Goal: Task Accomplishment & Management: Manage account settings

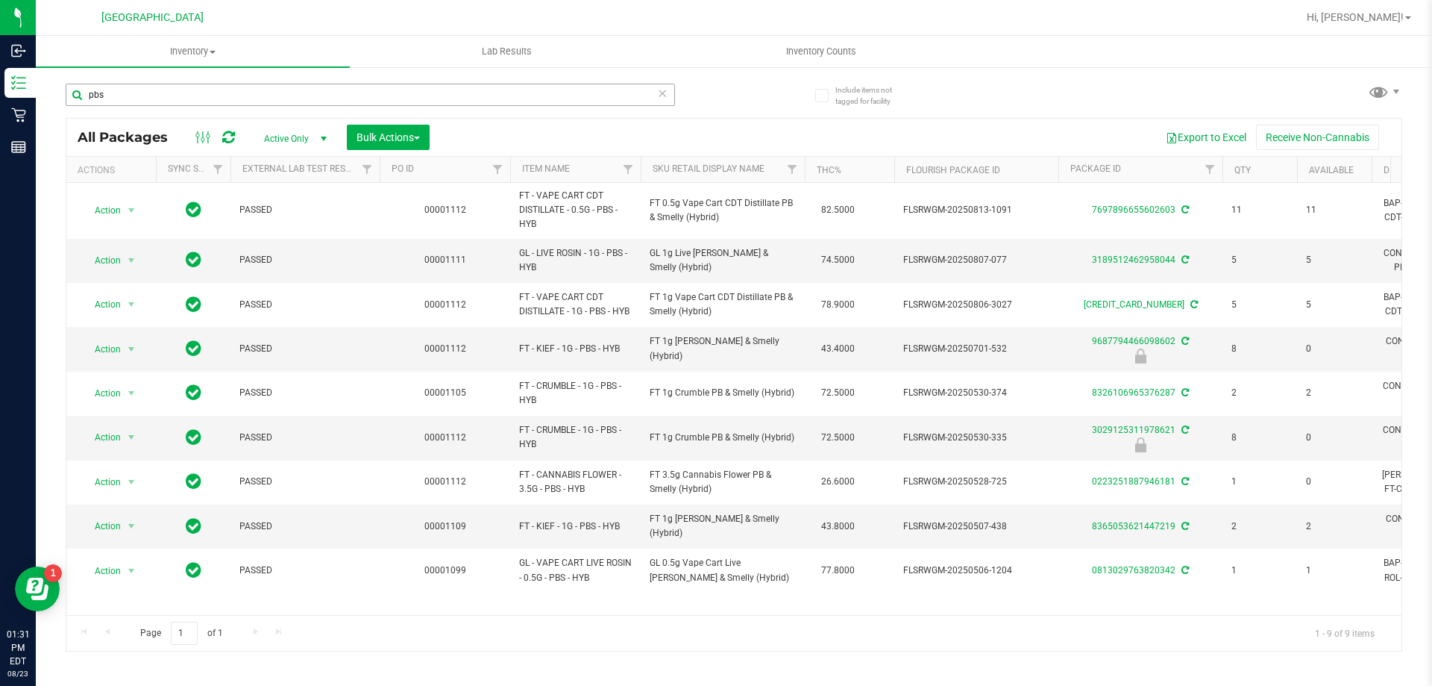
click at [263, 88] on input "pbs" at bounding box center [370, 95] width 609 height 22
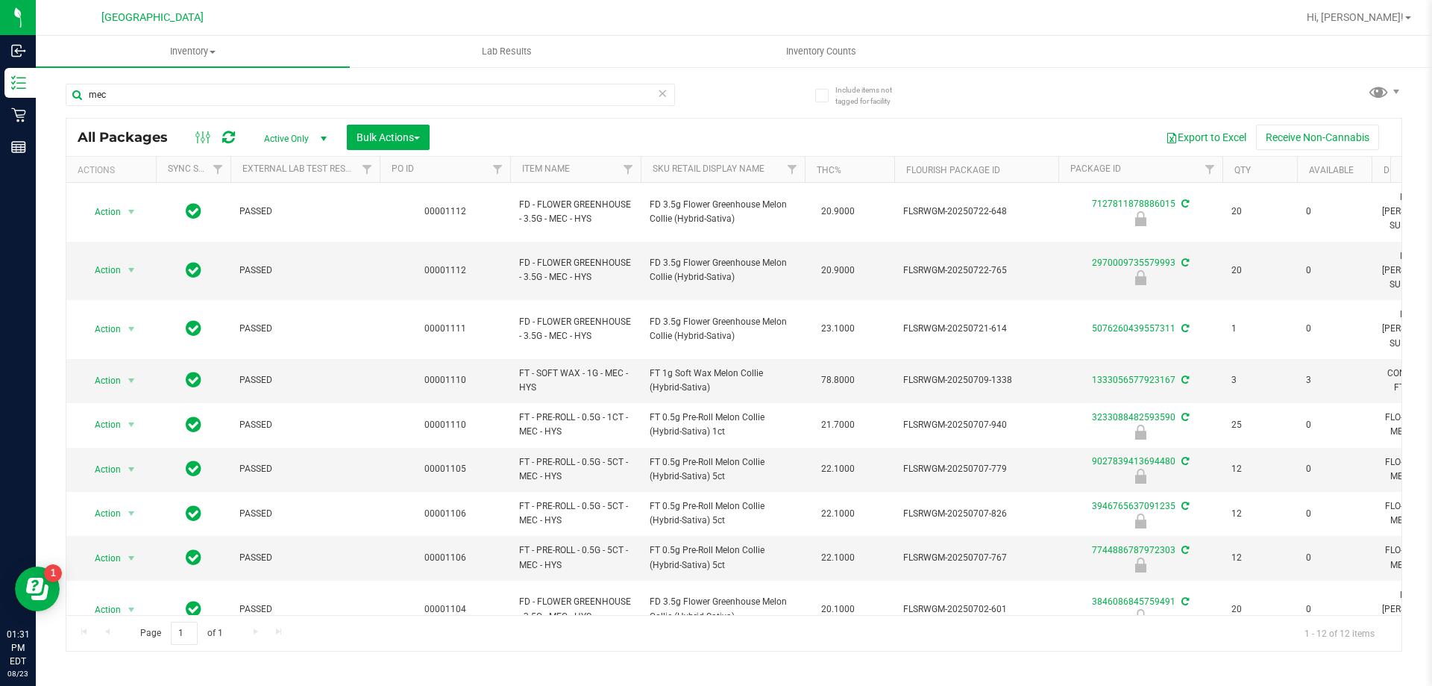
drag, startPoint x: 248, startPoint y: 92, endPoint x: 70, endPoint y: 113, distance: 178.8
click at [73, 113] on div "mec" at bounding box center [370, 101] width 609 height 34
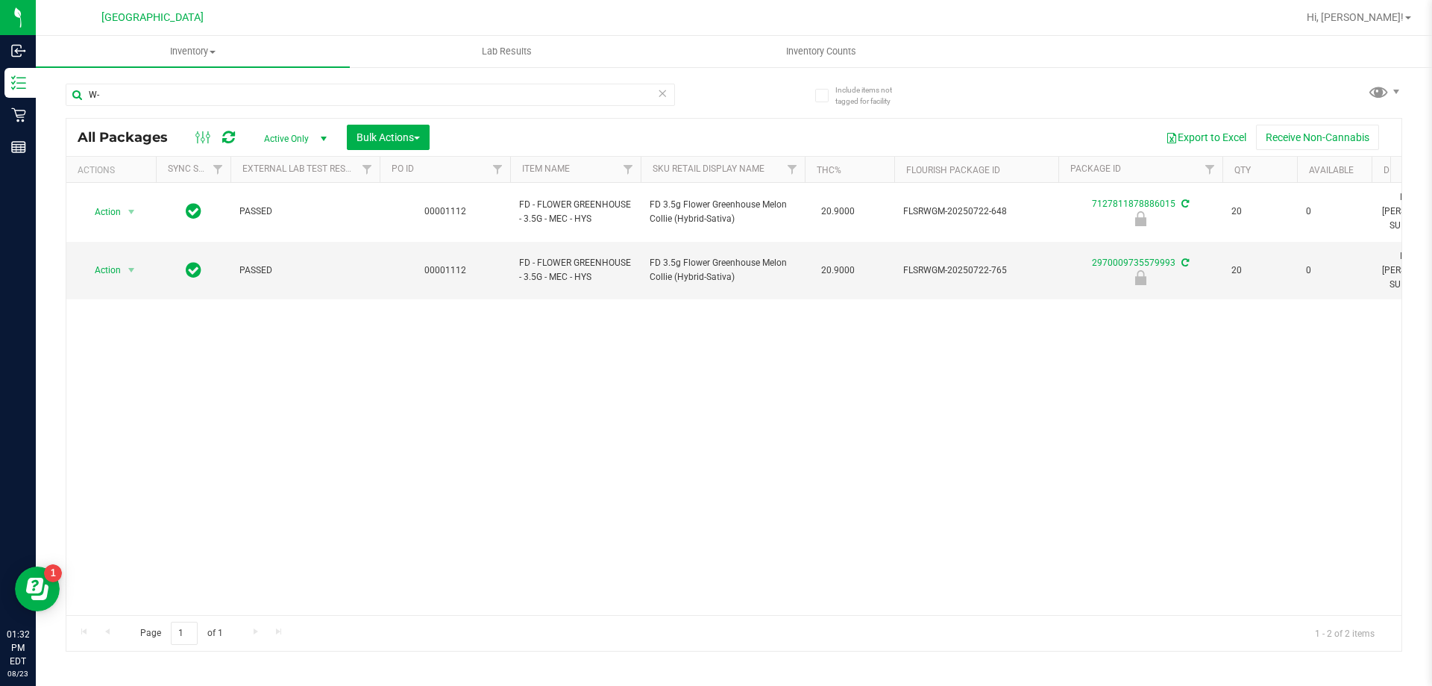
type input "W"
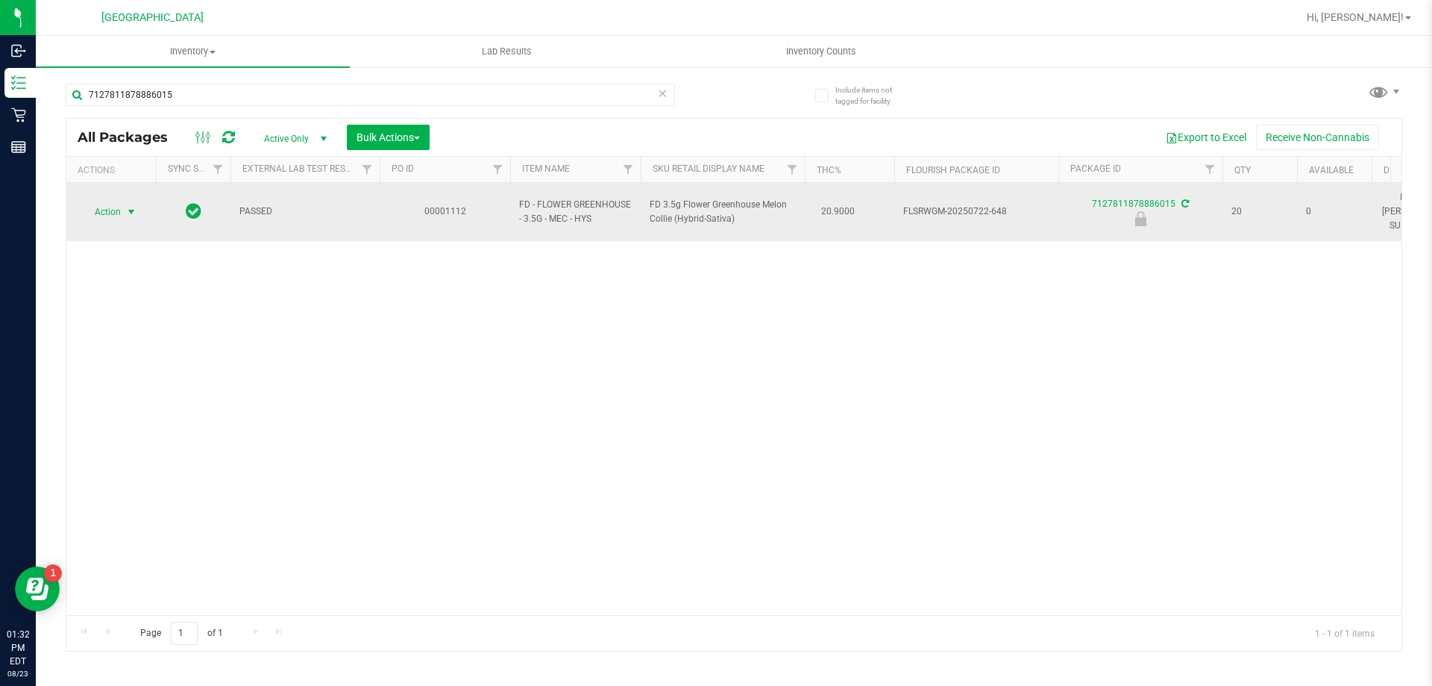
type input "7127811878886015"
click at [119, 201] on span "Action" at bounding box center [101, 211] width 40 height 21
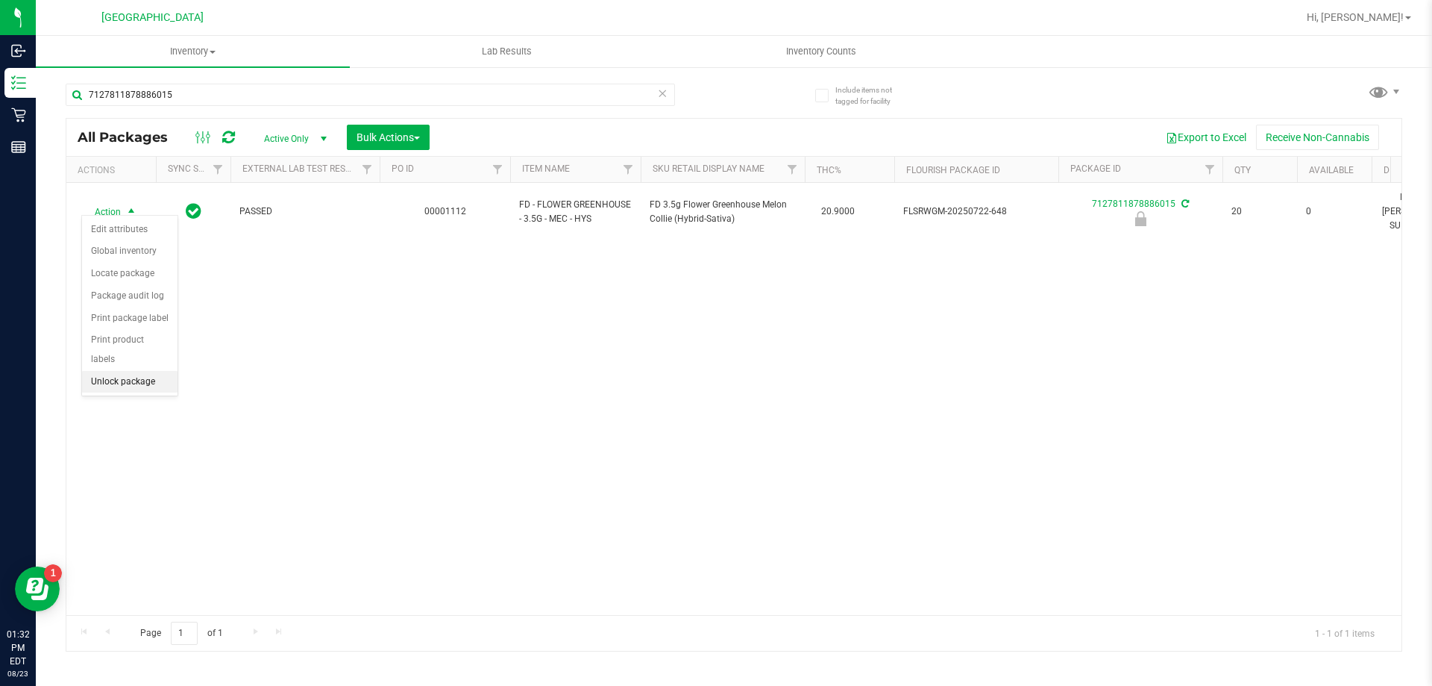
click at [154, 371] on li "Unlock package" at bounding box center [129, 382] width 95 height 22
click at [257, 81] on div "7127811878886015" at bounding box center [400, 94] width 668 height 48
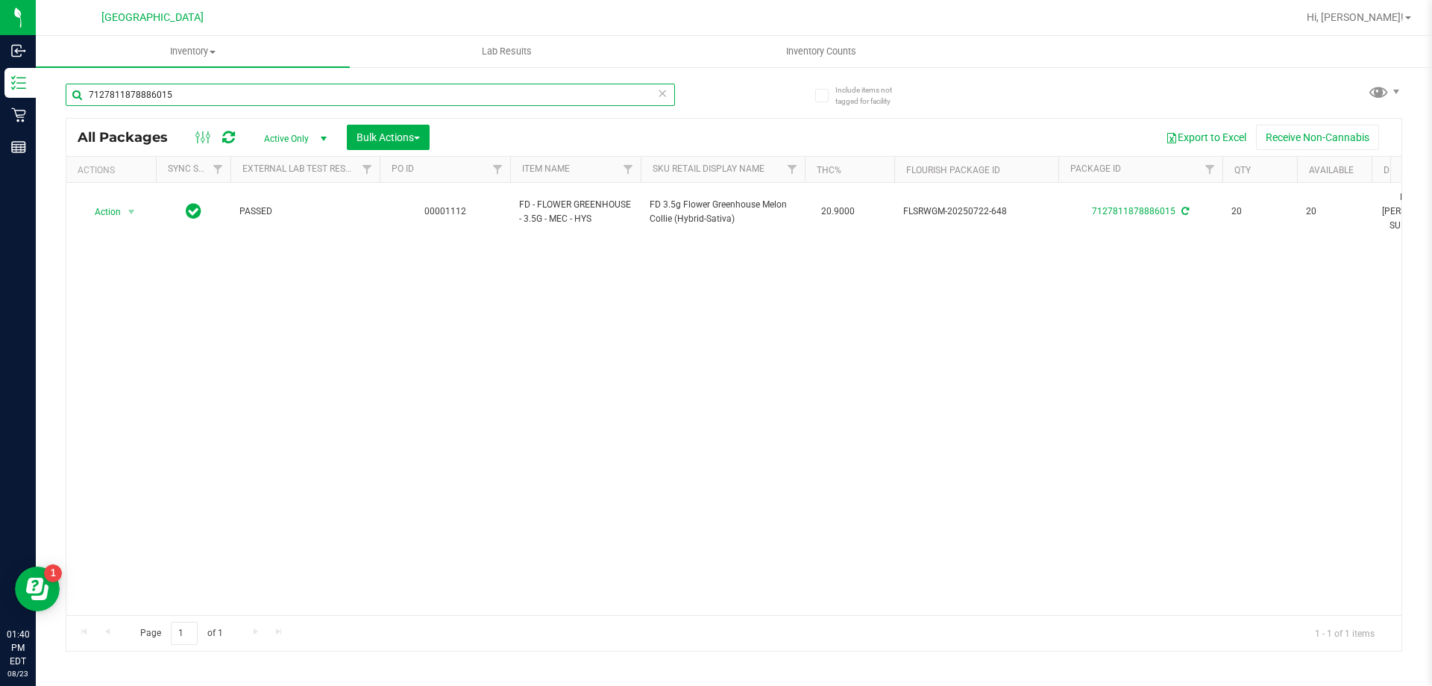
click at [251, 98] on input "7127811878886015" at bounding box center [370, 95] width 609 height 22
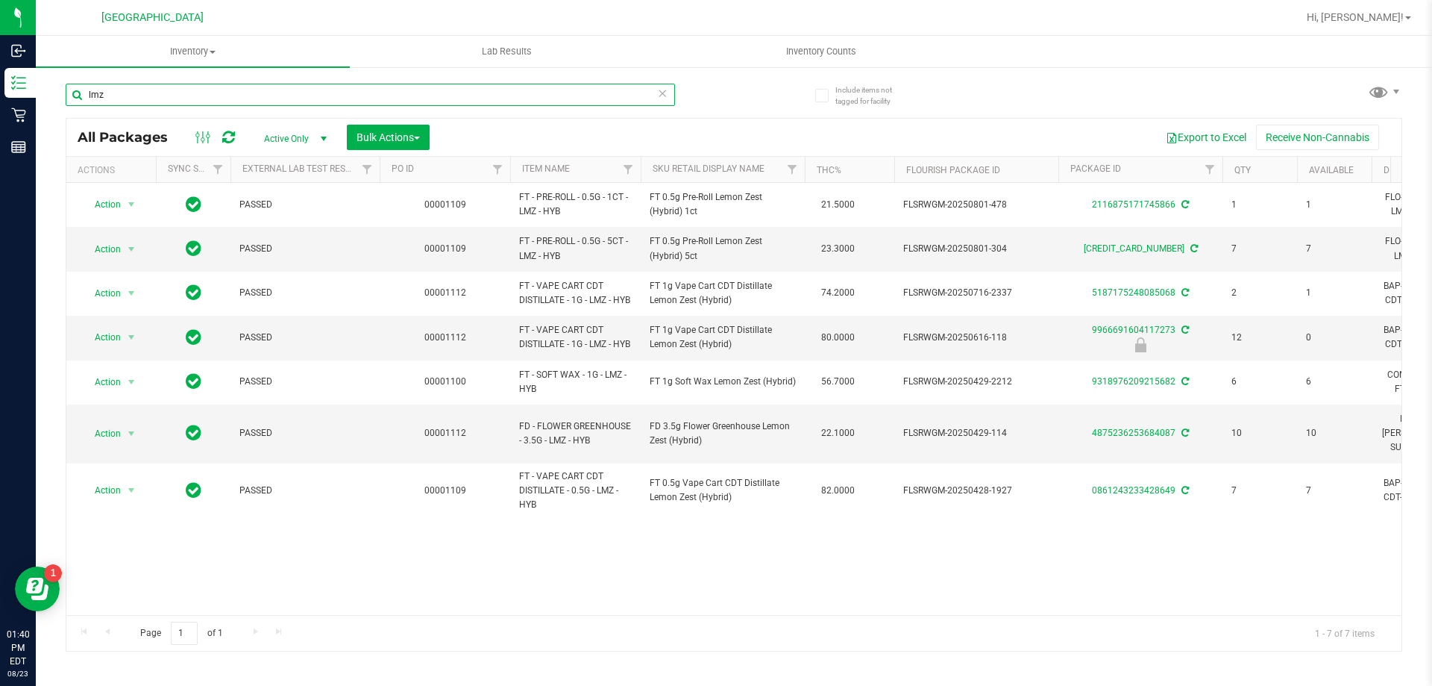
type input "lmz"
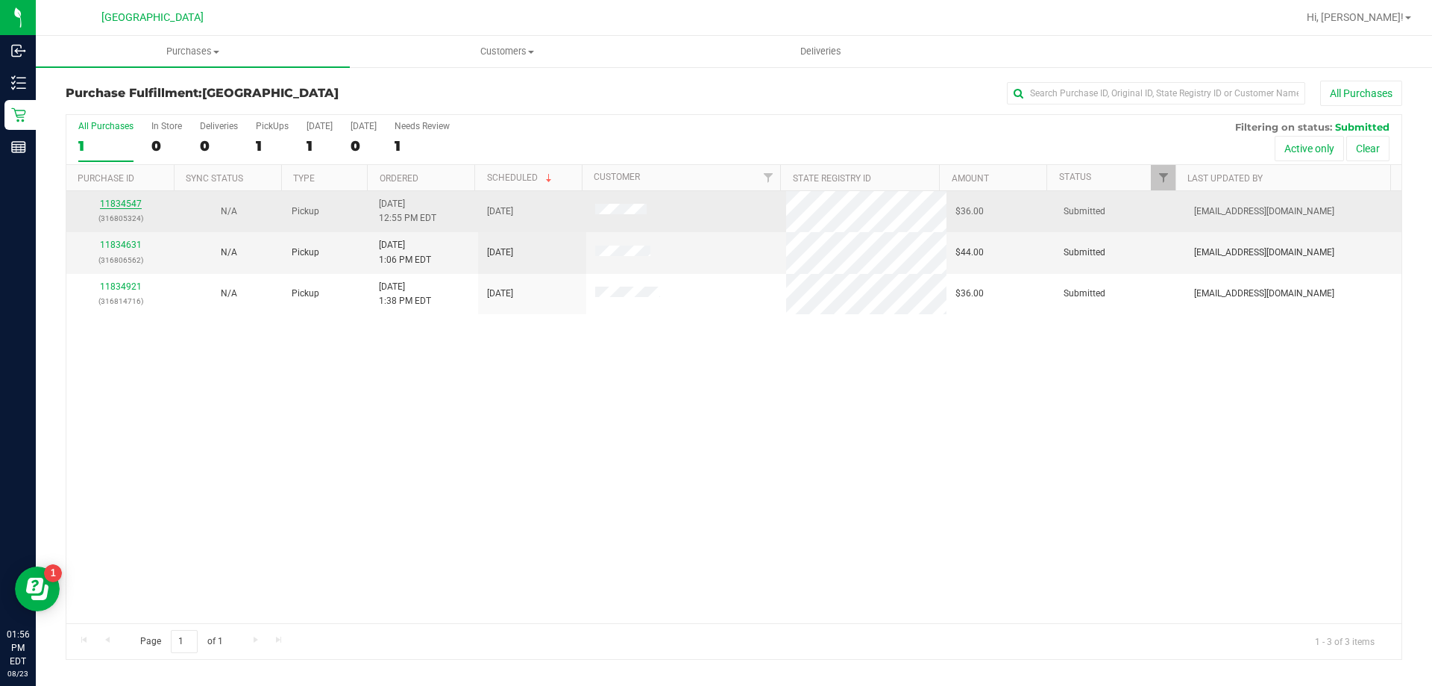
click at [116, 205] on link "11834547" at bounding box center [121, 203] width 42 height 10
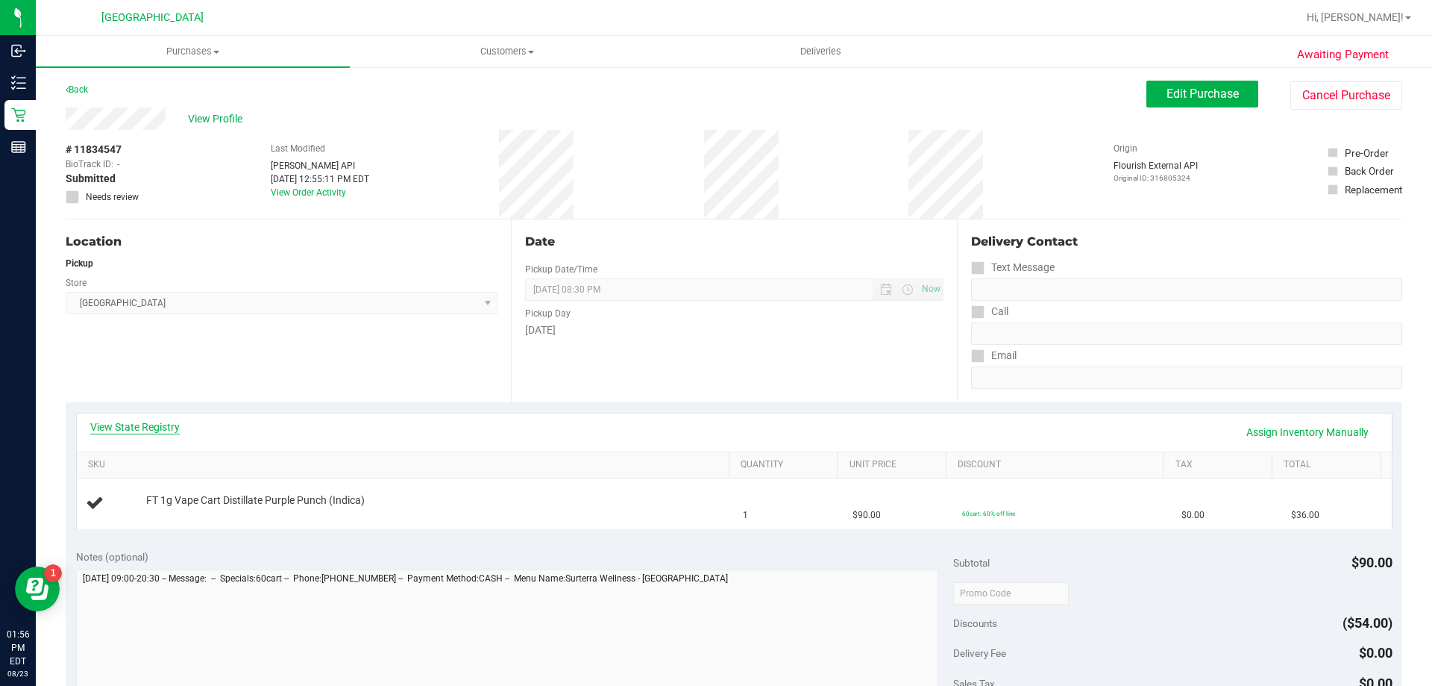
click at [148, 421] on link "View State Registry" at bounding box center [135, 426] width 90 height 15
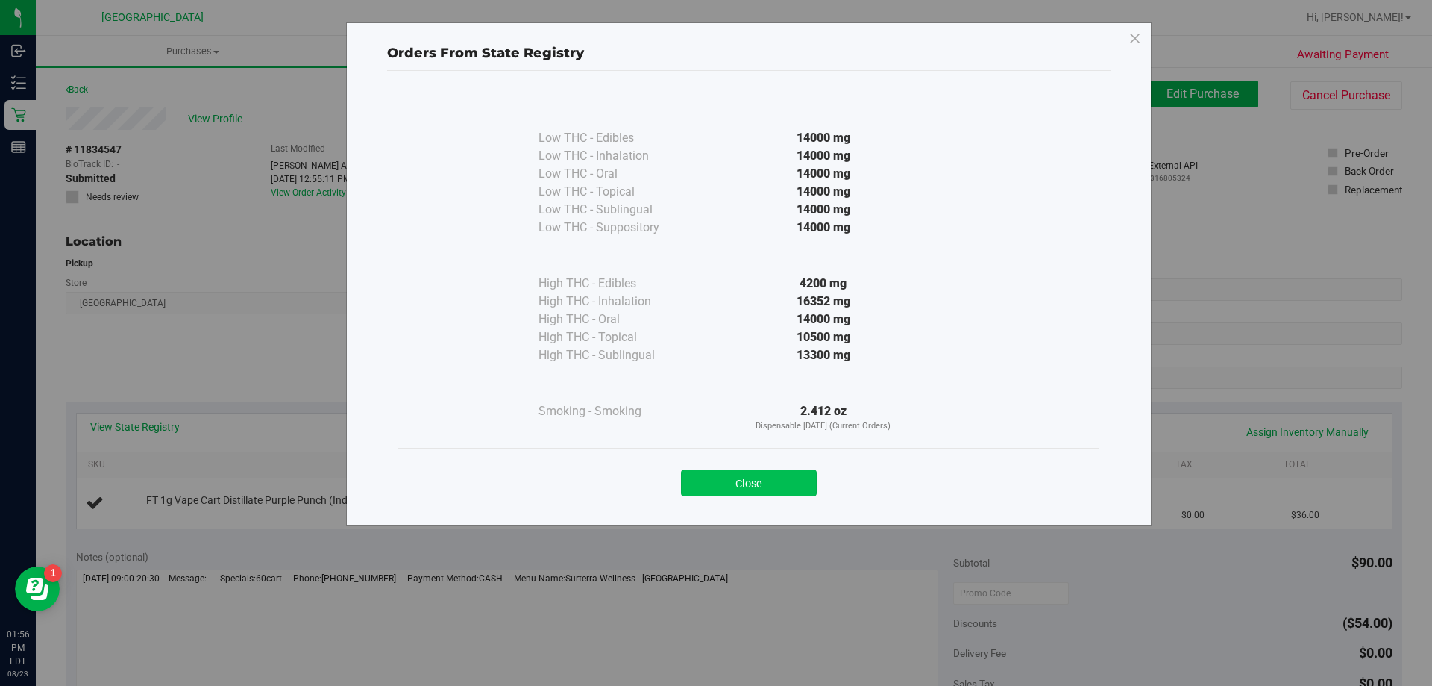
click at [724, 489] on button "Close" at bounding box center [749, 482] width 136 height 27
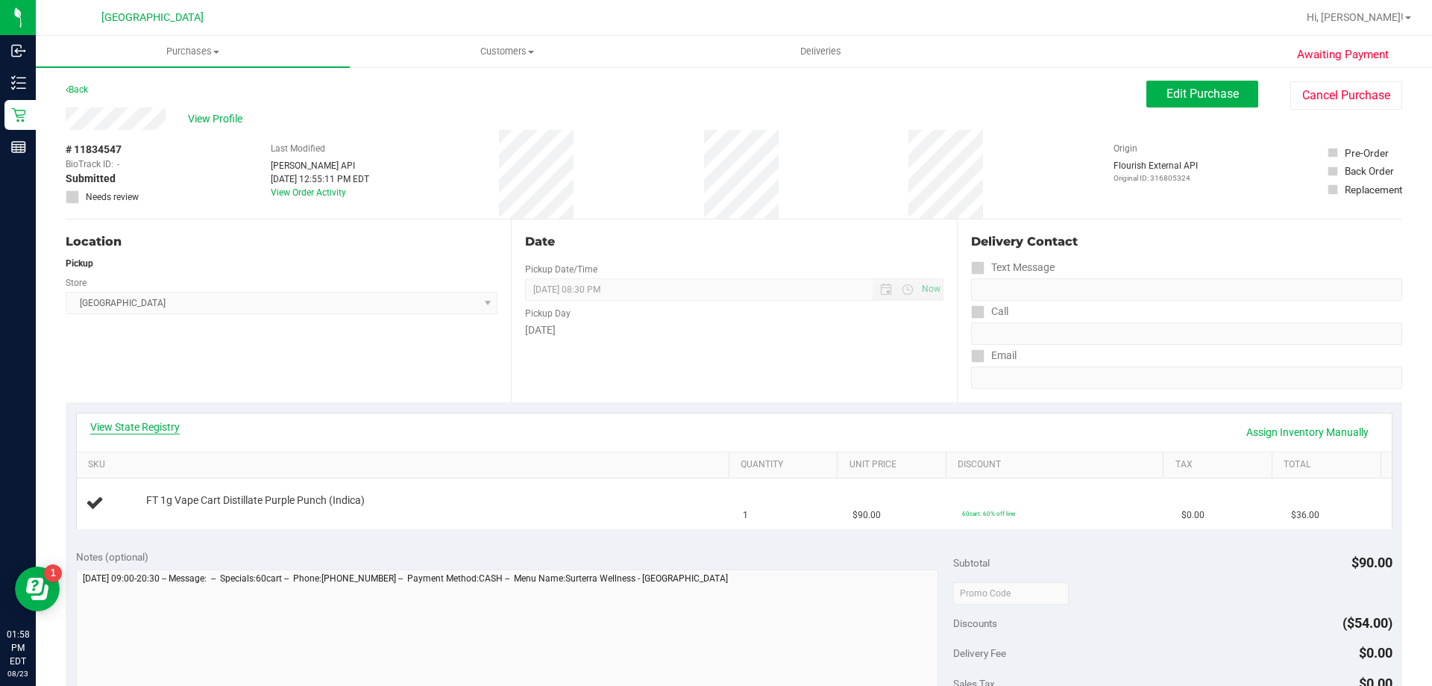
click at [126, 427] on link "View State Registry" at bounding box center [135, 426] width 90 height 15
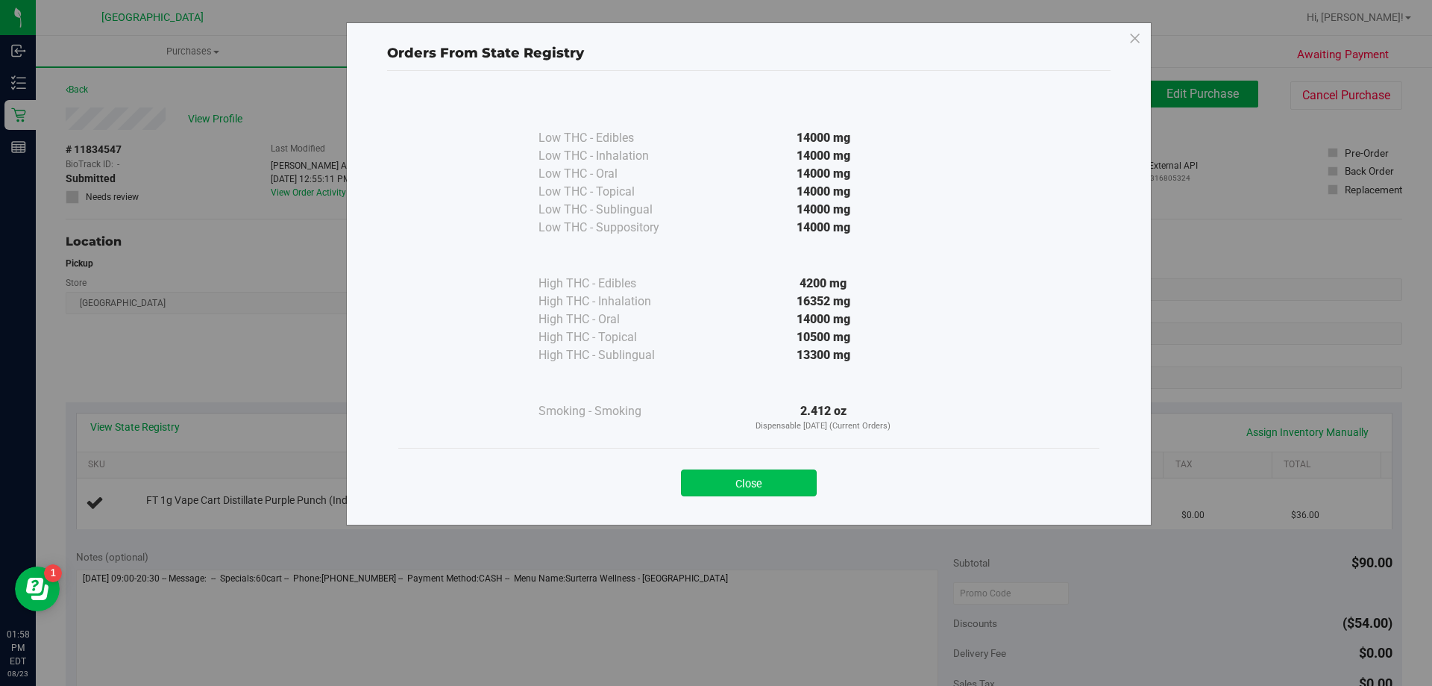
click at [736, 483] on button "Close" at bounding box center [749, 482] width 136 height 27
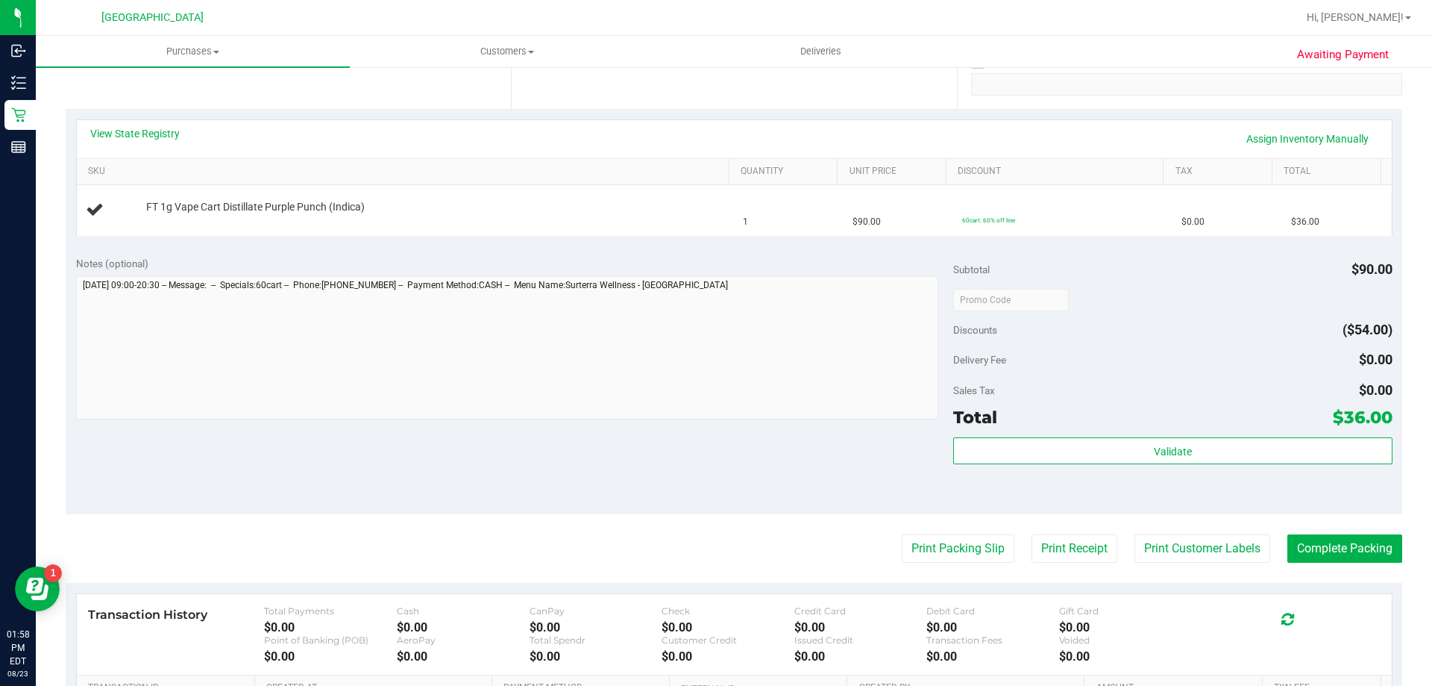
scroll to position [373, 0]
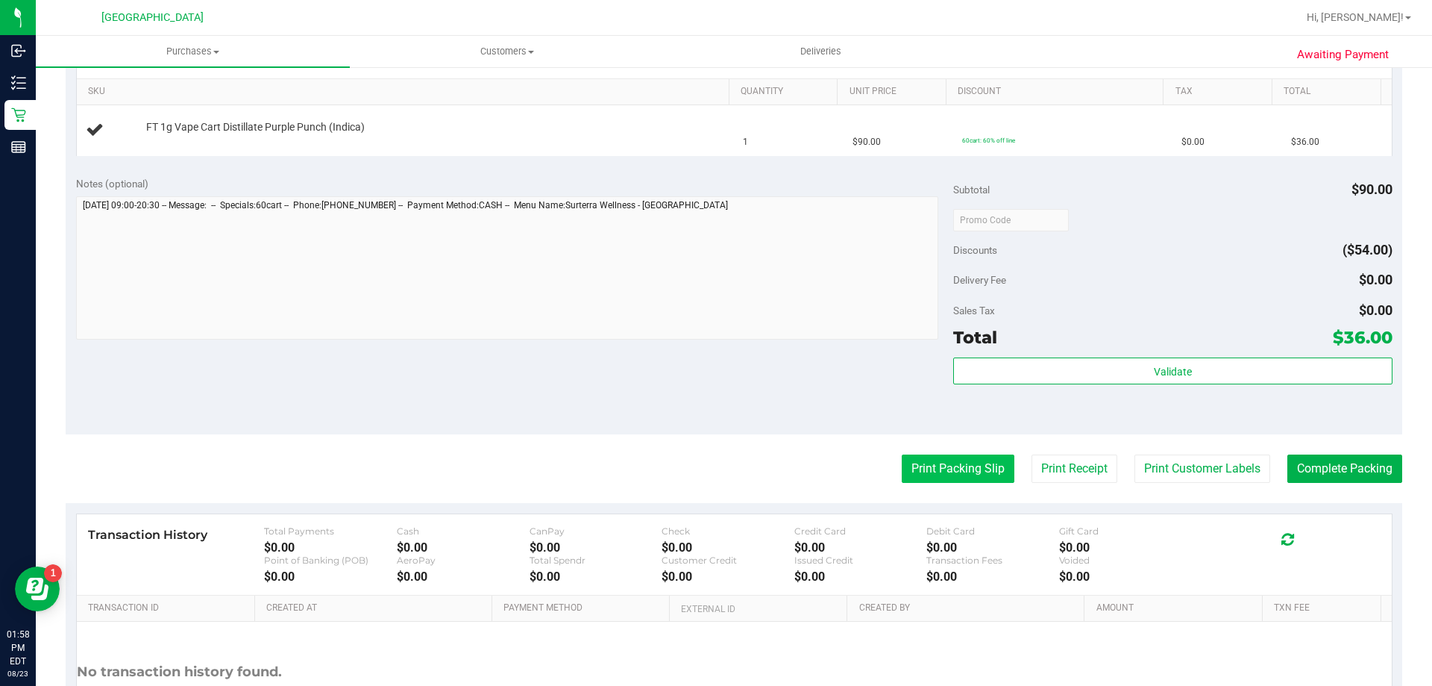
click at [909, 472] on button "Print Packing Slip" at bounding box center [958, 468] width 113 height 28
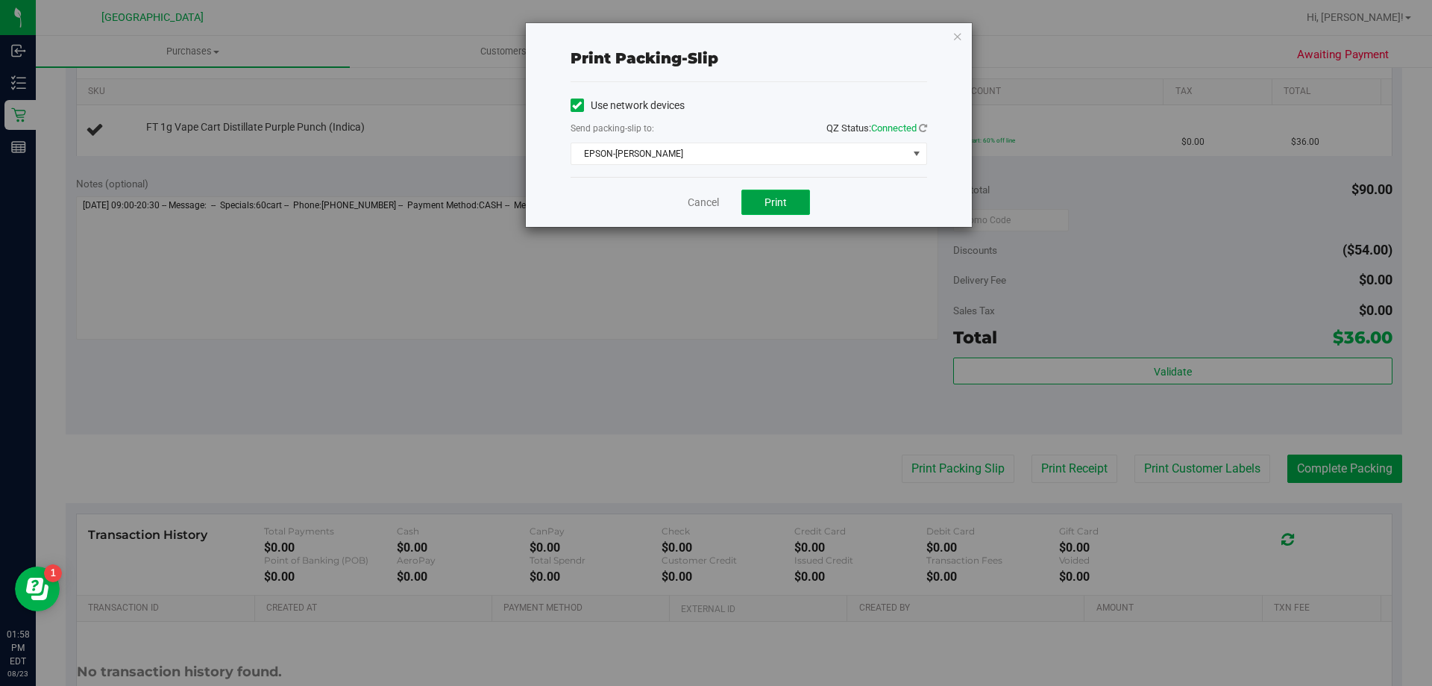
click at [787, 203] on button "Print" at bounding box center [775, 201] width 69 height 25
click at [701, 205] on link "Cancel" at bounding box center [703, 203] width 31 height 16
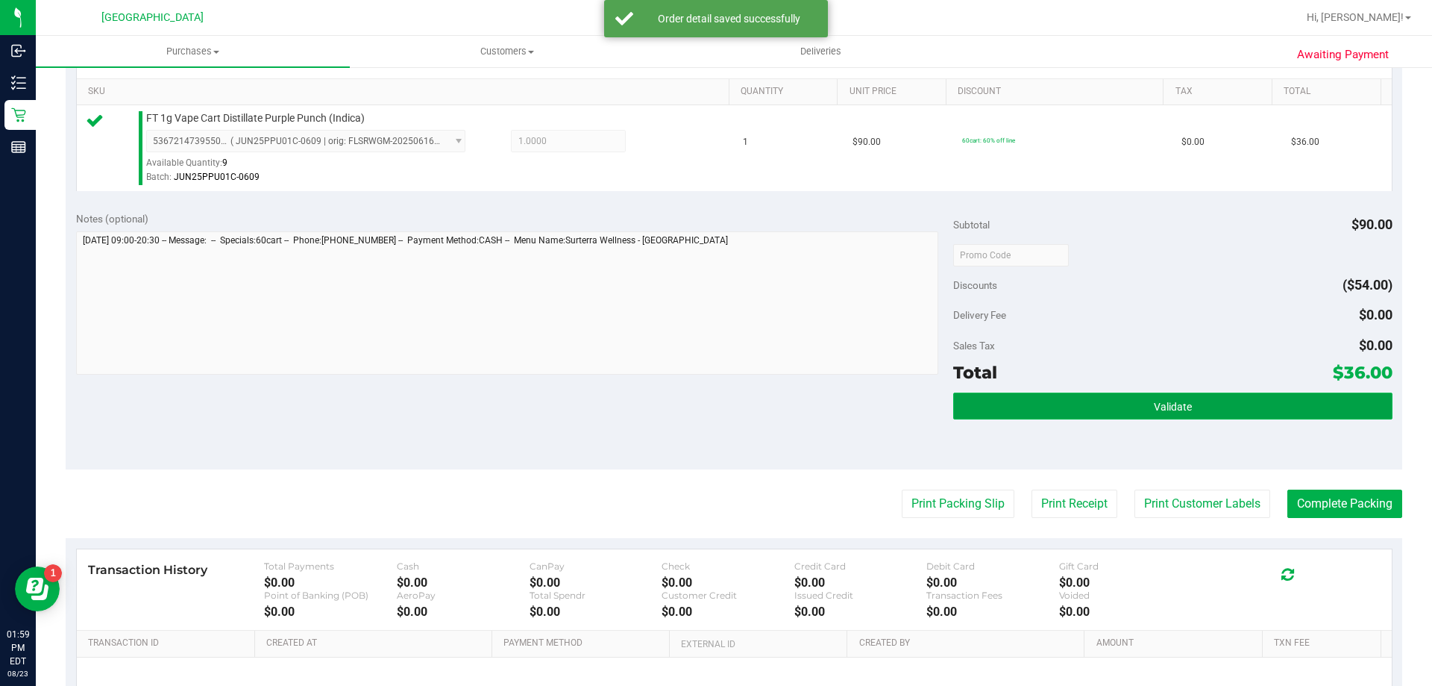
click at [985, 414] on button "Validate" at bounding box center [1172, 405] width 439 height 27
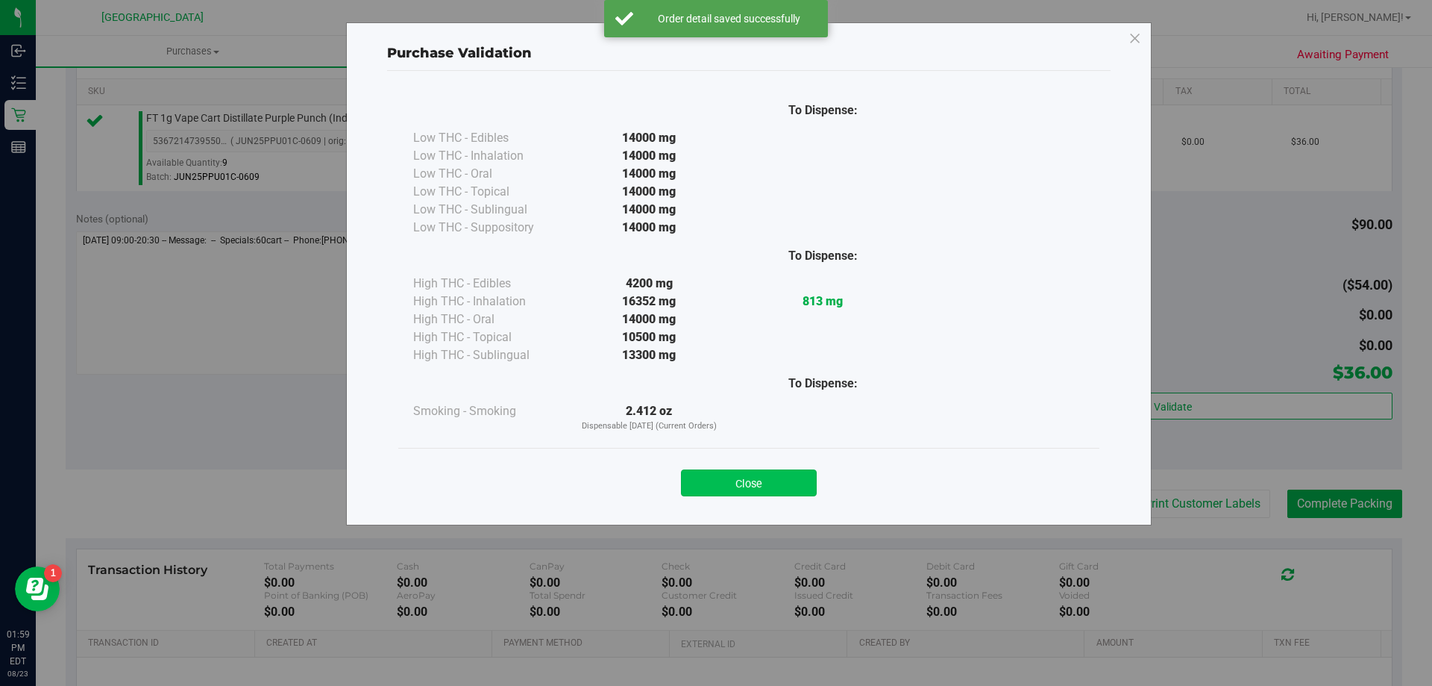
click at [719, 483] on button "Close" at bounding box center [749, 482] width 136 height 27
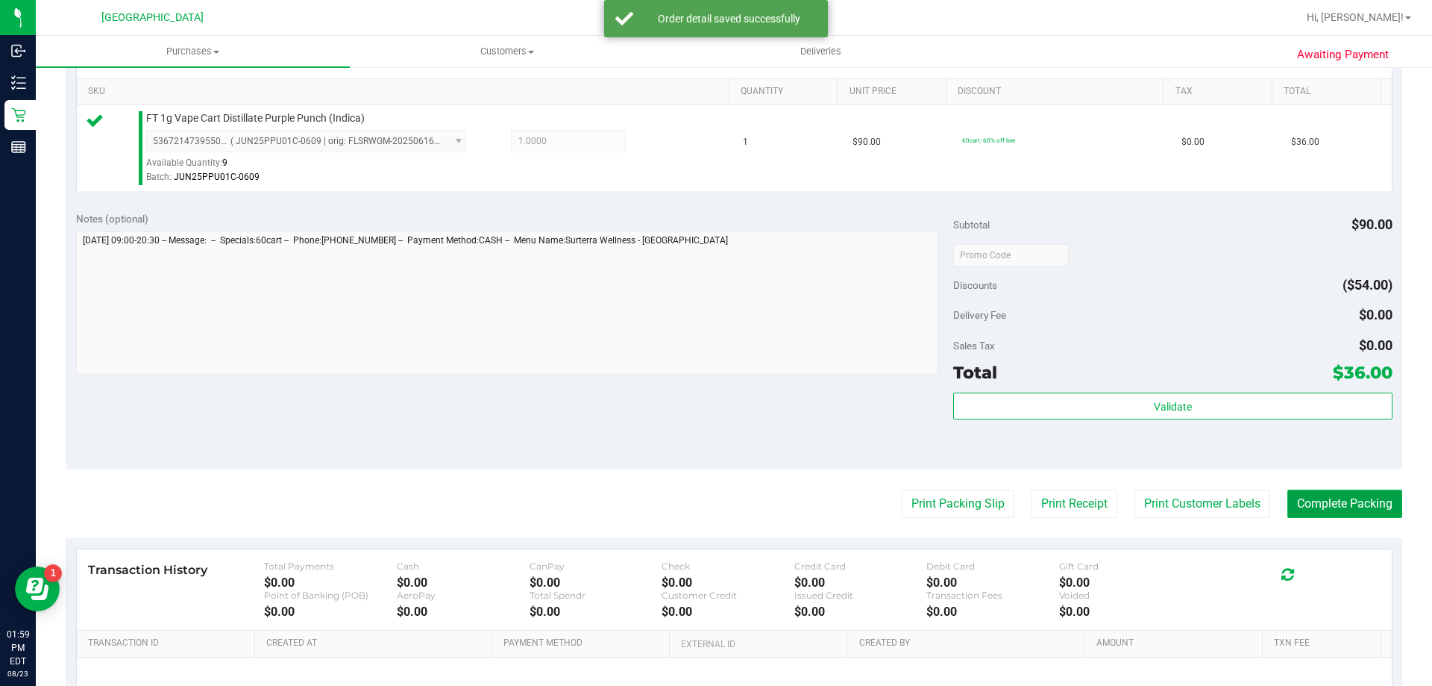
click at [1326, 518] on button "Complete Packing" at bounding box center [1344, 503] width 115 height 28
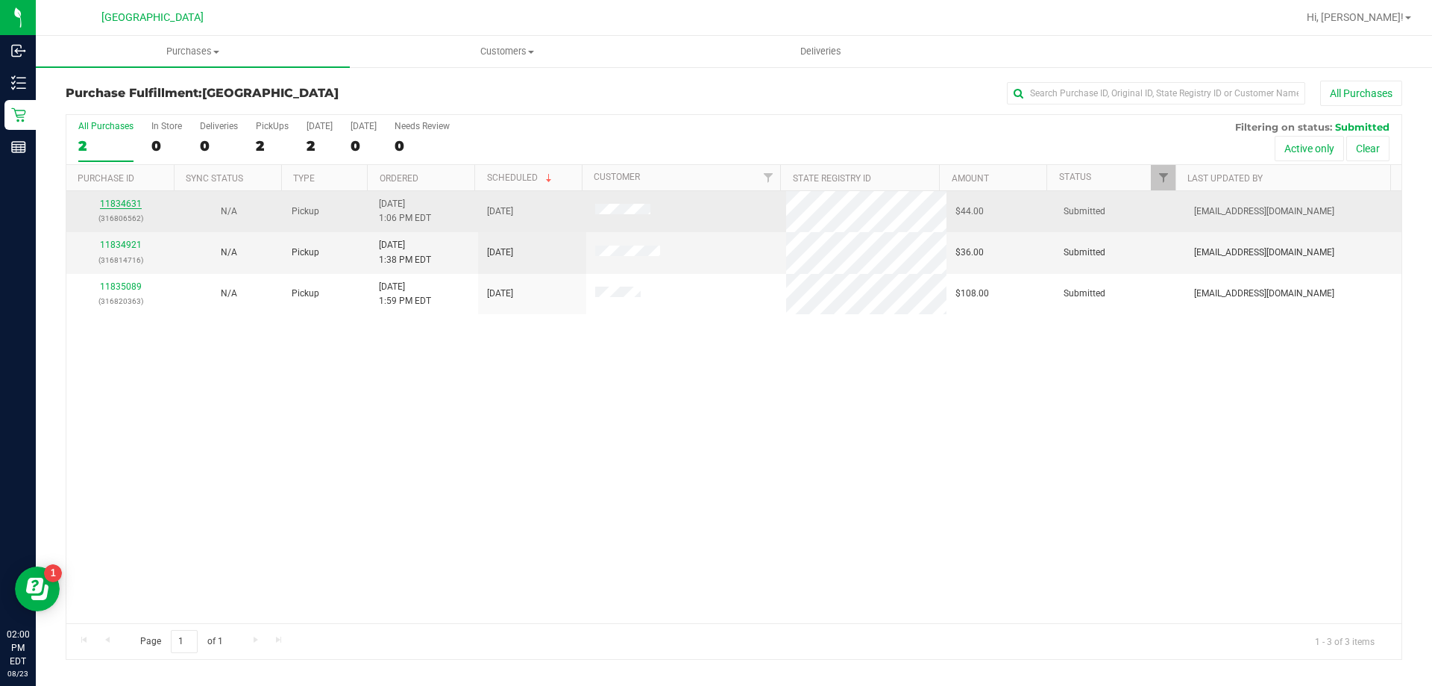
click at [122, 207] on link "11834631" at bounding box center [121, 203] width 42 height 10
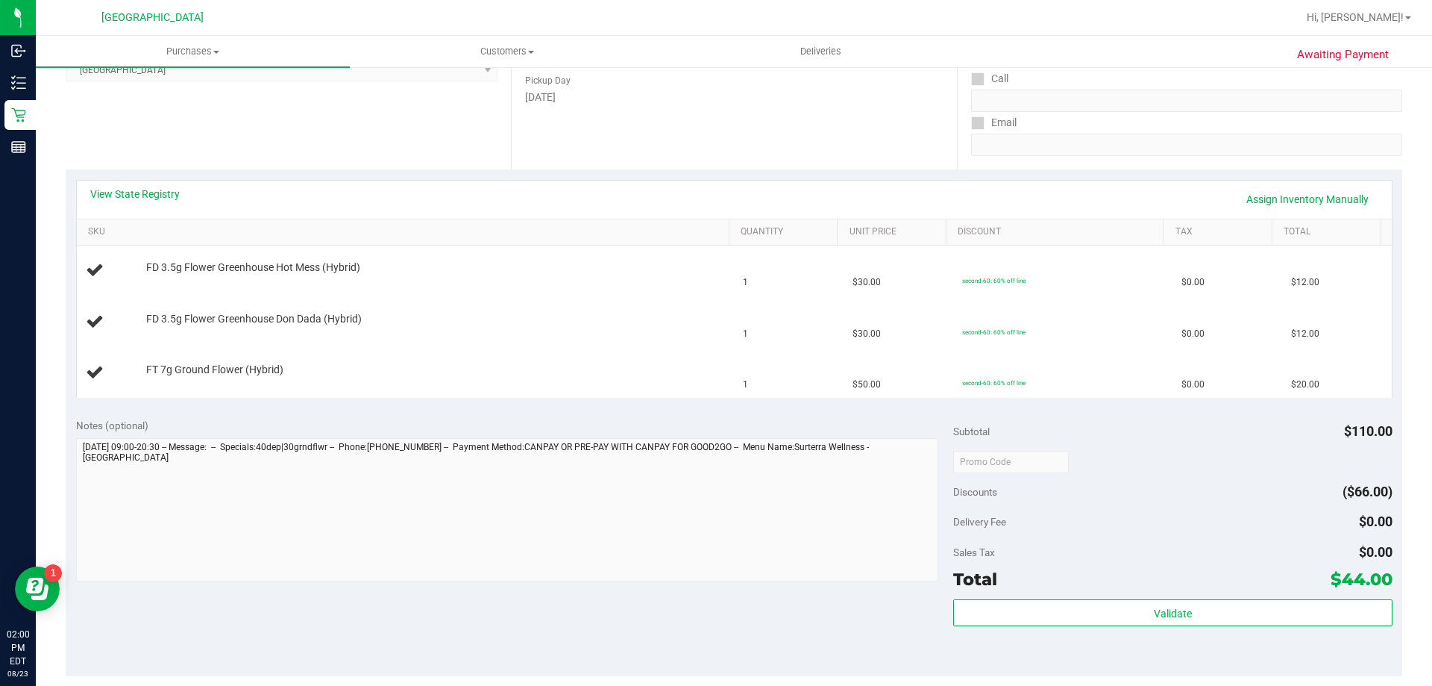
scroll to position [224, 0]
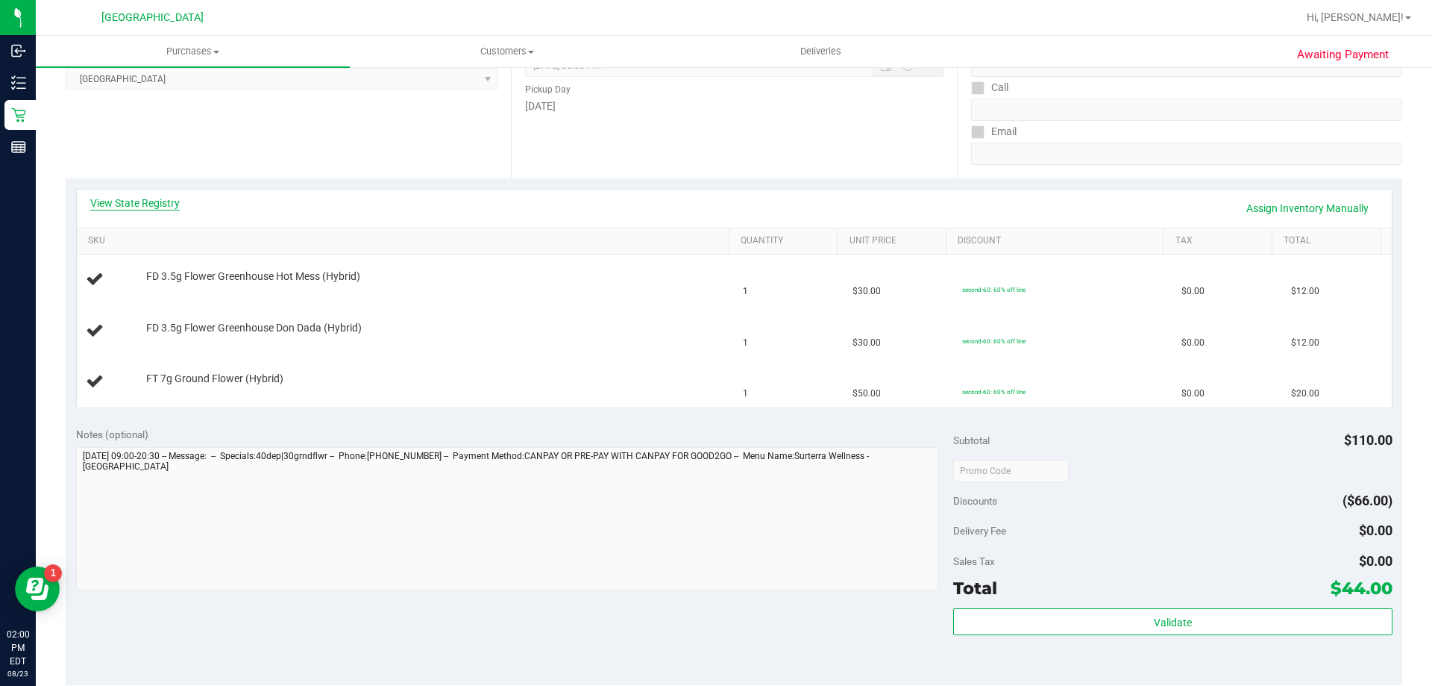
click at [154, 199] on link "View State Registry" at bounding box center [135, 202] width 90 height 15
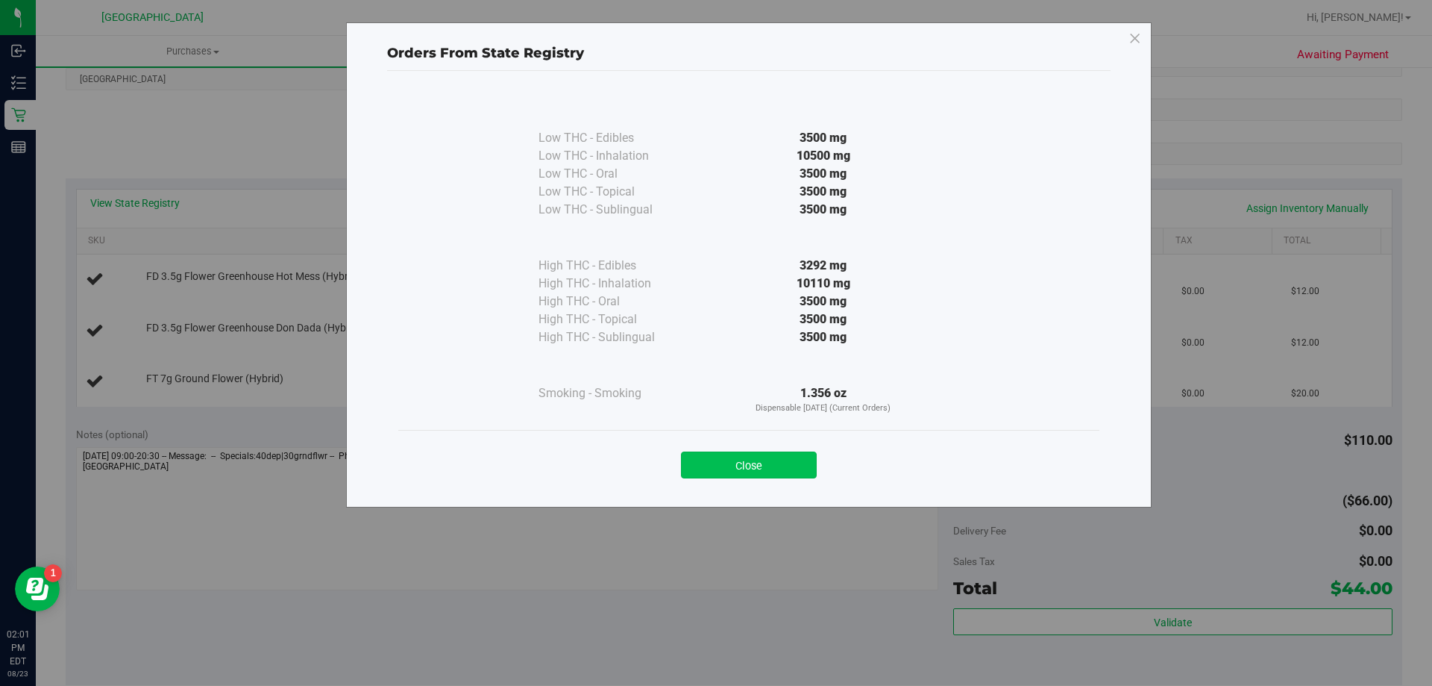
click at [752, 469] on button "Close" at bounding box center [749, 464] width 136 height 27
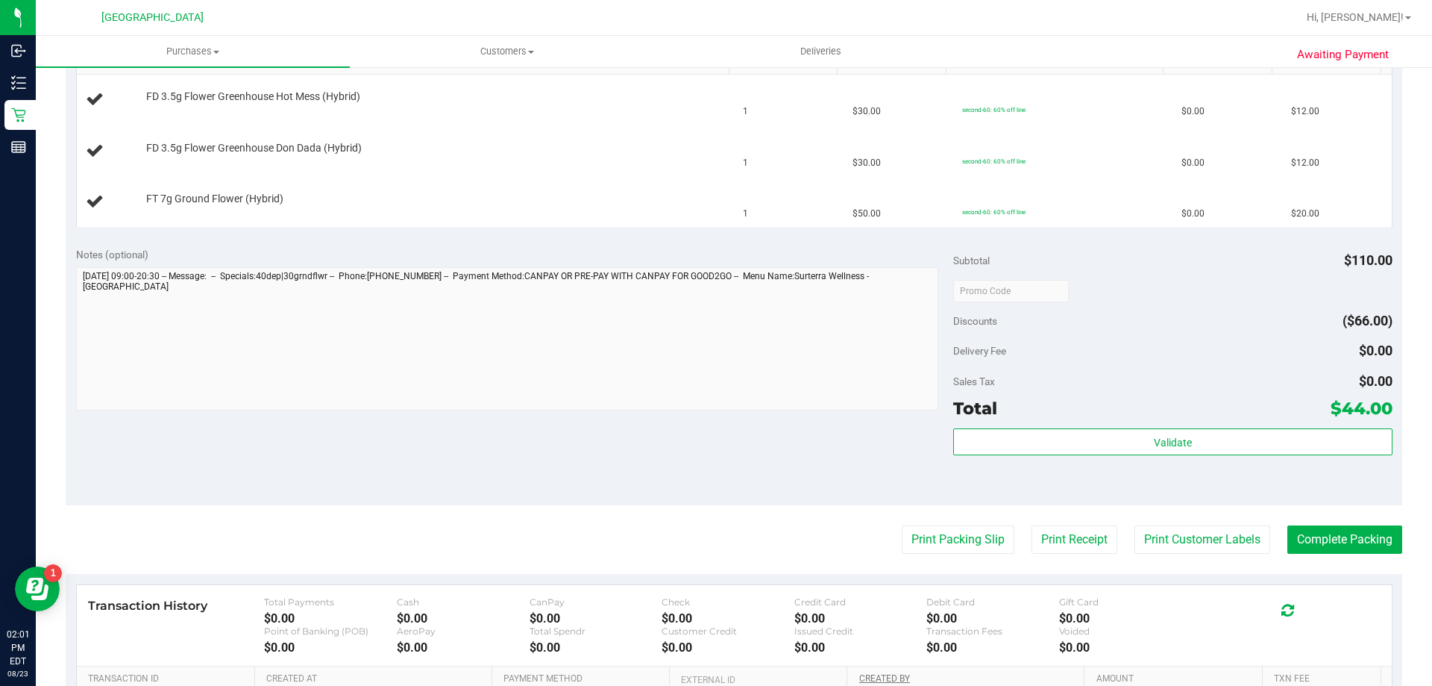
scroll to position [600, 0]
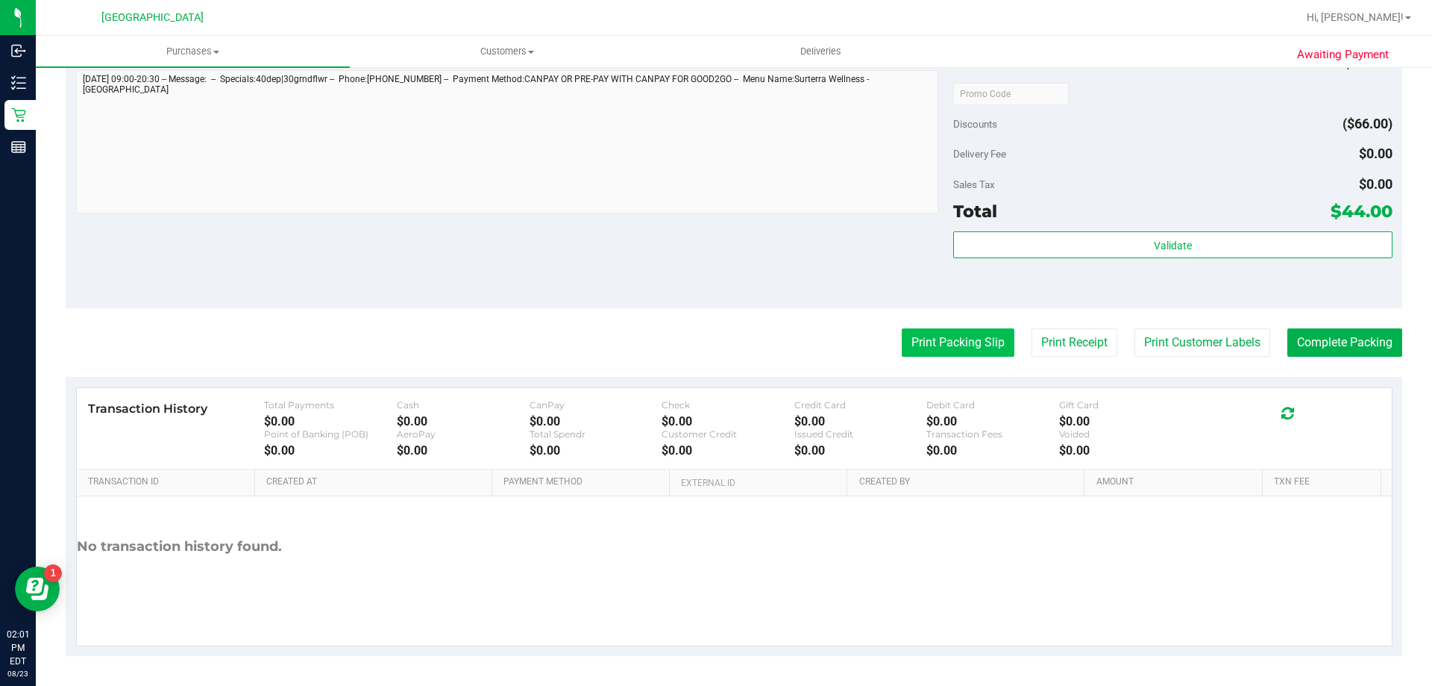
click at [952, 345] on button "Print Packing Slip" at bounding box center [958, 342] width 113 height 28
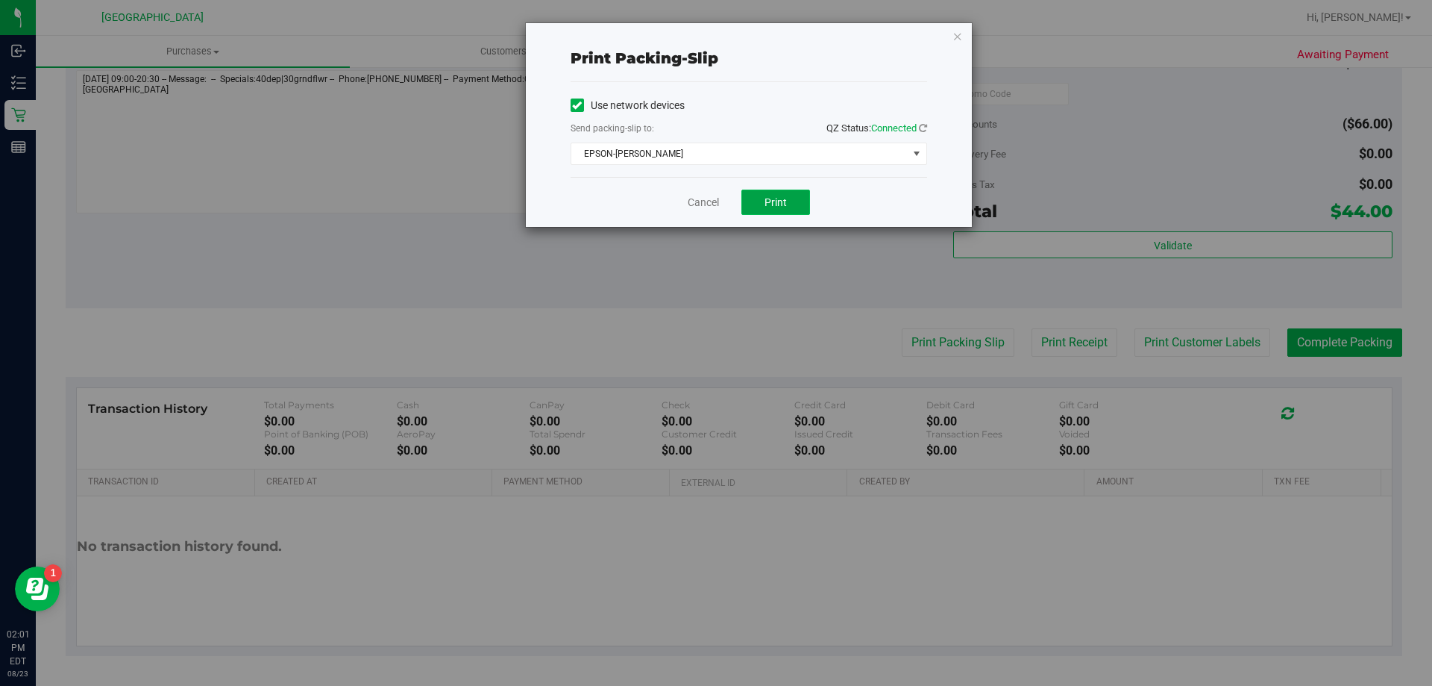
click at [775, 196] on span "Print" at bounding box center [776, 202] width 22 height 12
click at [694, 207] on link "Cancel" at bounding box center [703, 203] width 31 height 16
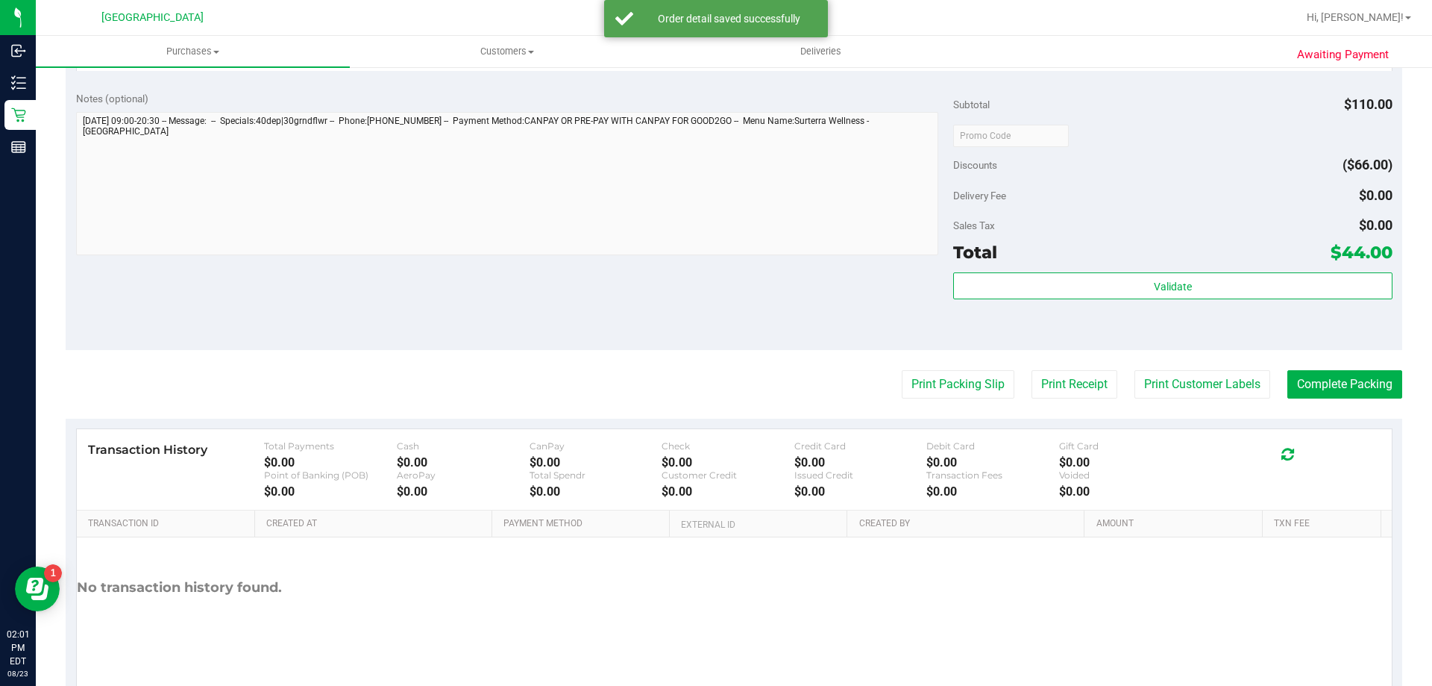
scroll to position [671, 0]
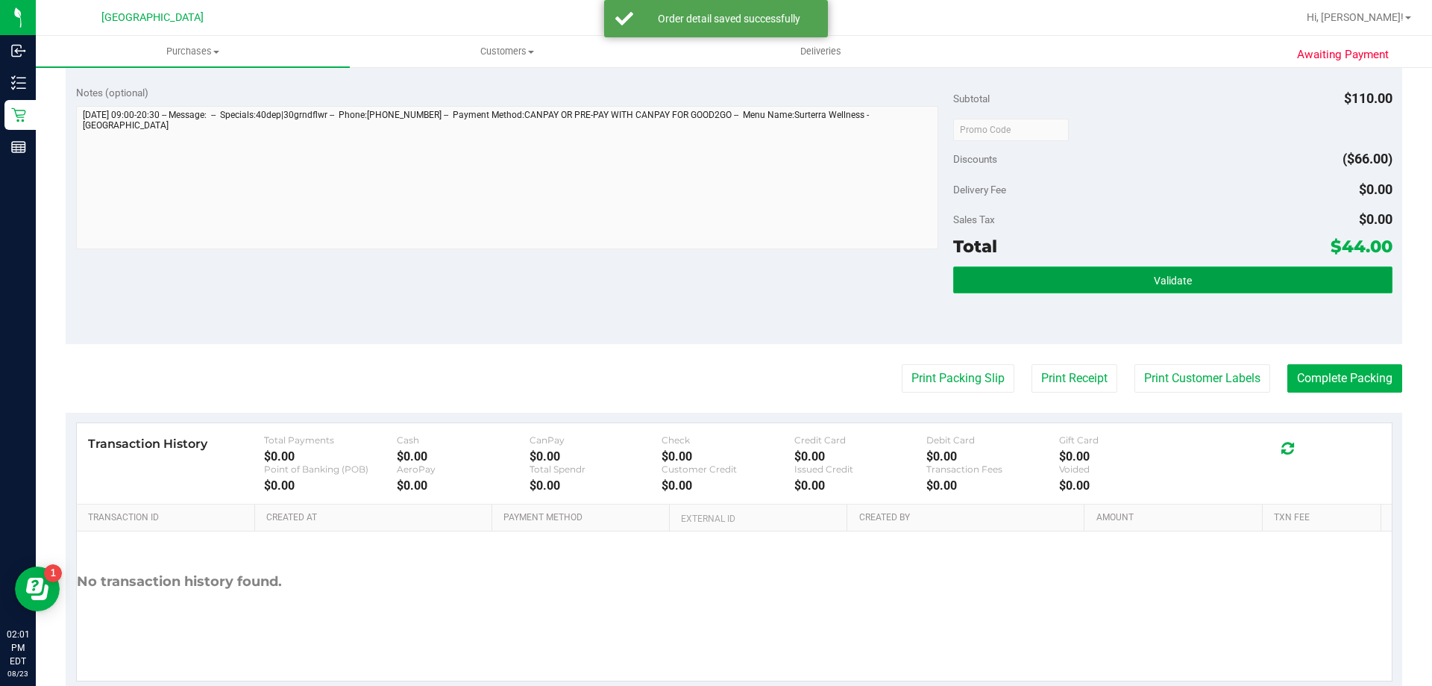
click at [1000, 275] on button "Validate" at bounding box center [1172, 279] width 439 height 27
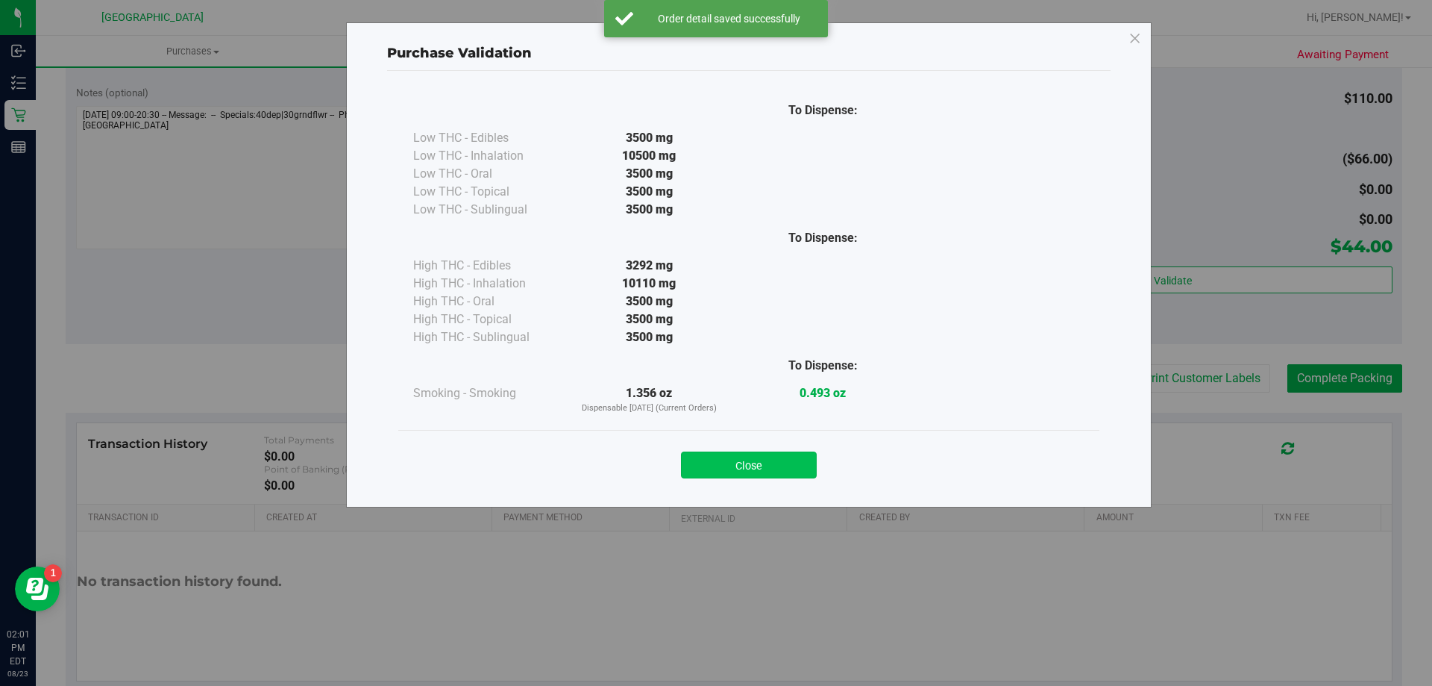
click at [738, 457] on button "Close" at bounding box center [749, 464] width 136 height 27
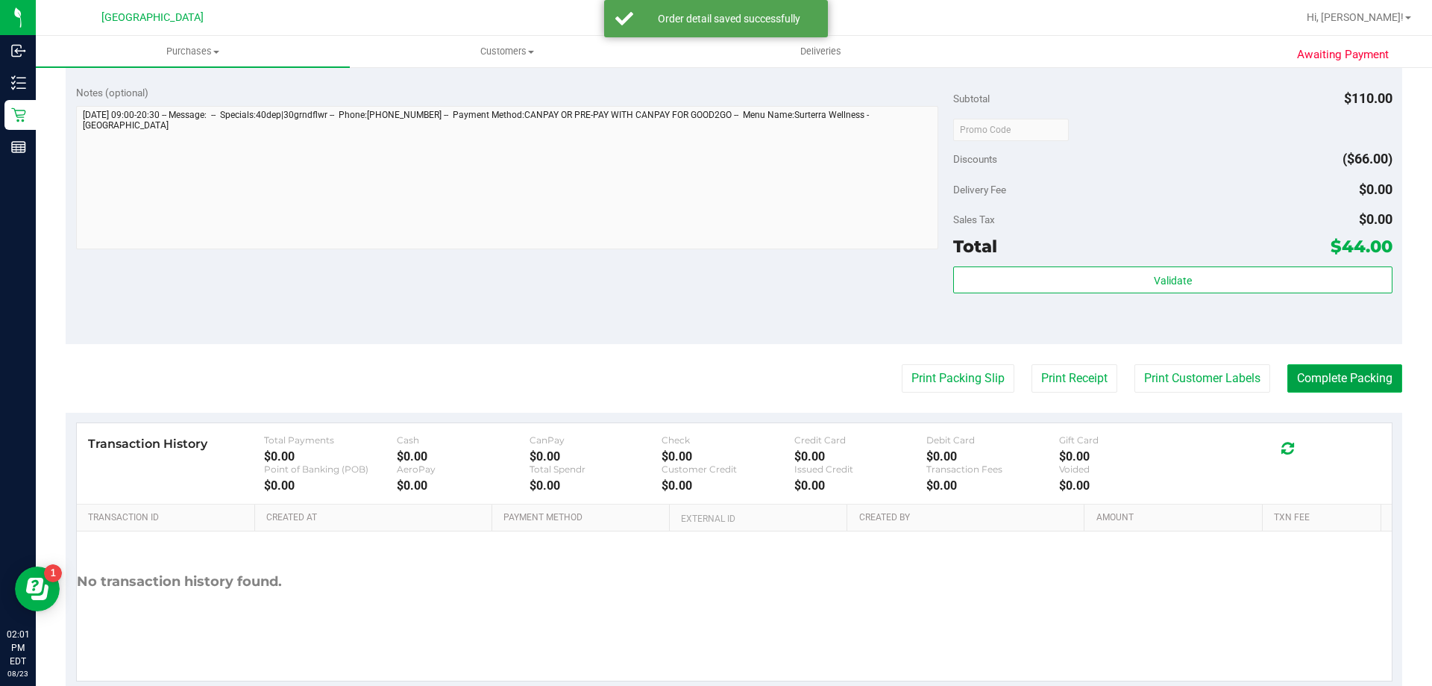
click at [1328, 387] on button "Complete Packing" at bounding box center [1344, 378] width 115 height 28
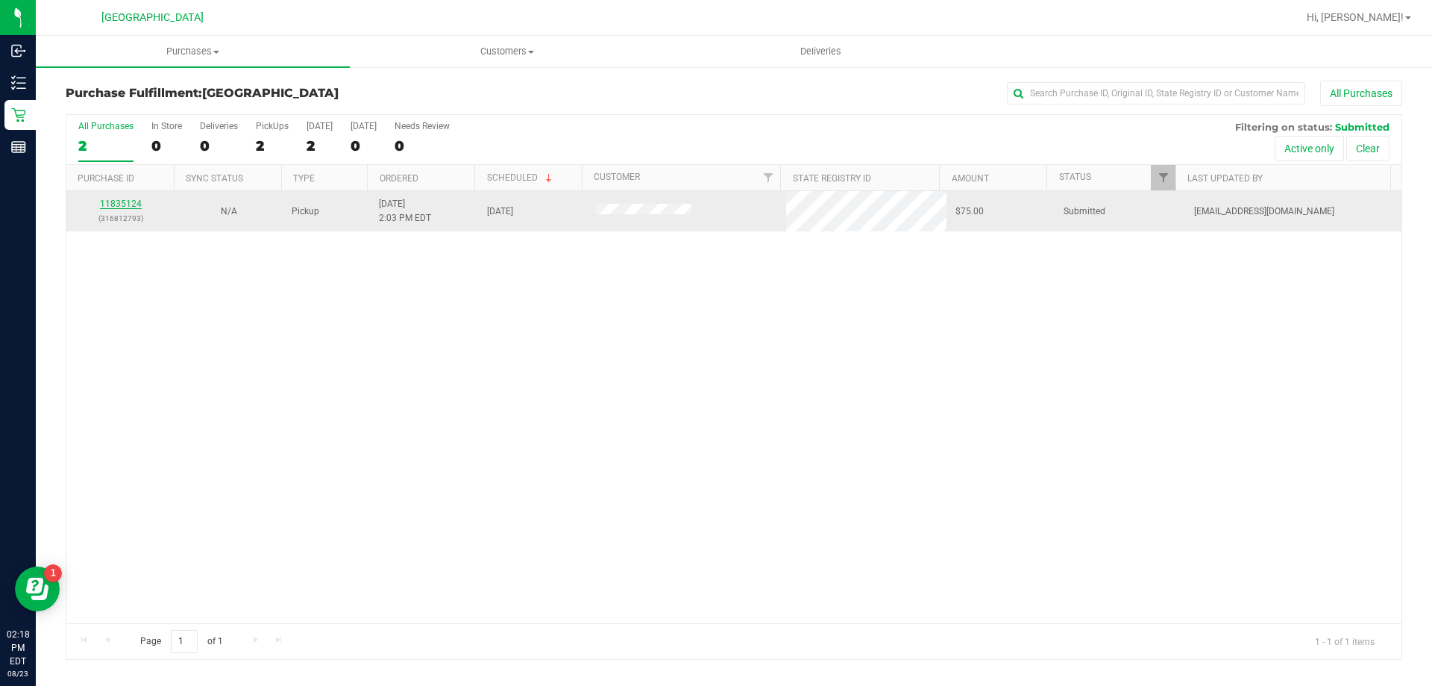
click at [115, 202] on link "11835124" at bounding box center [121, 203] width 42 height 10
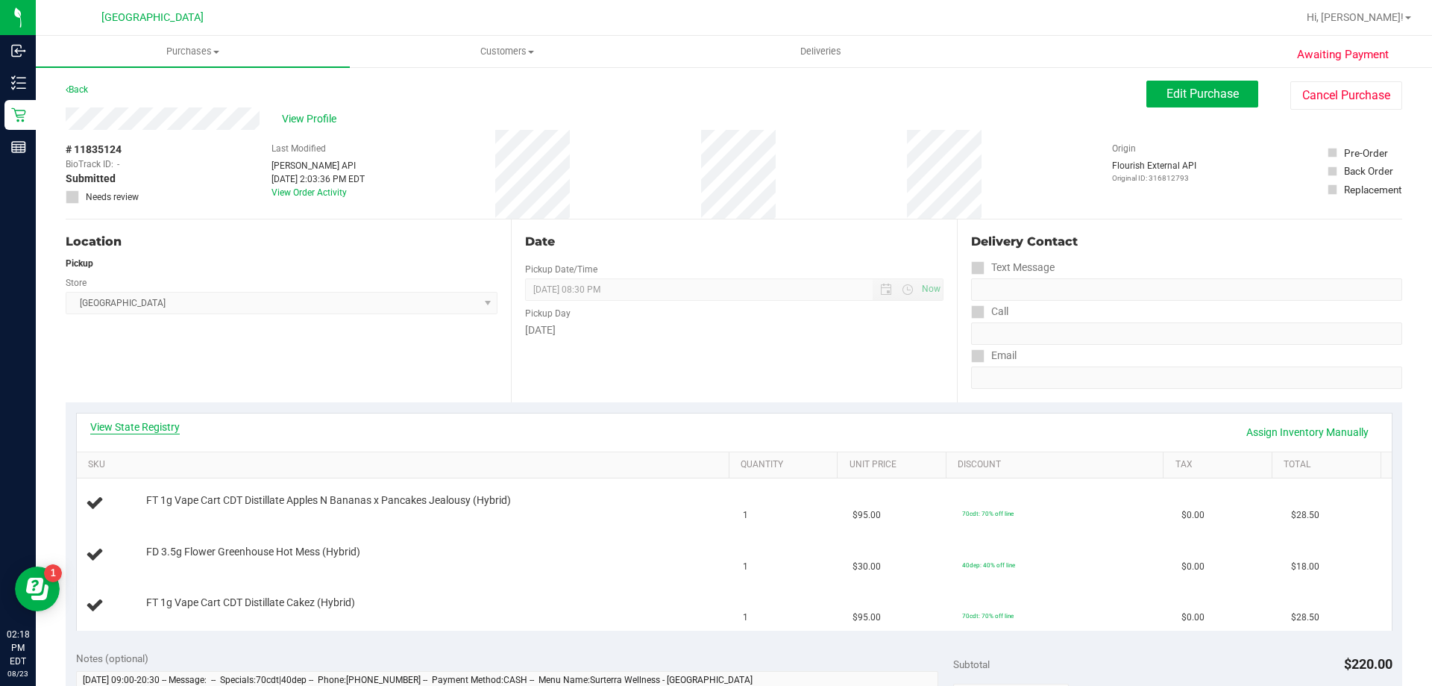
click at [167, 422] on link "View State Registry" at bounding box center [135, 426] width 90 height 15
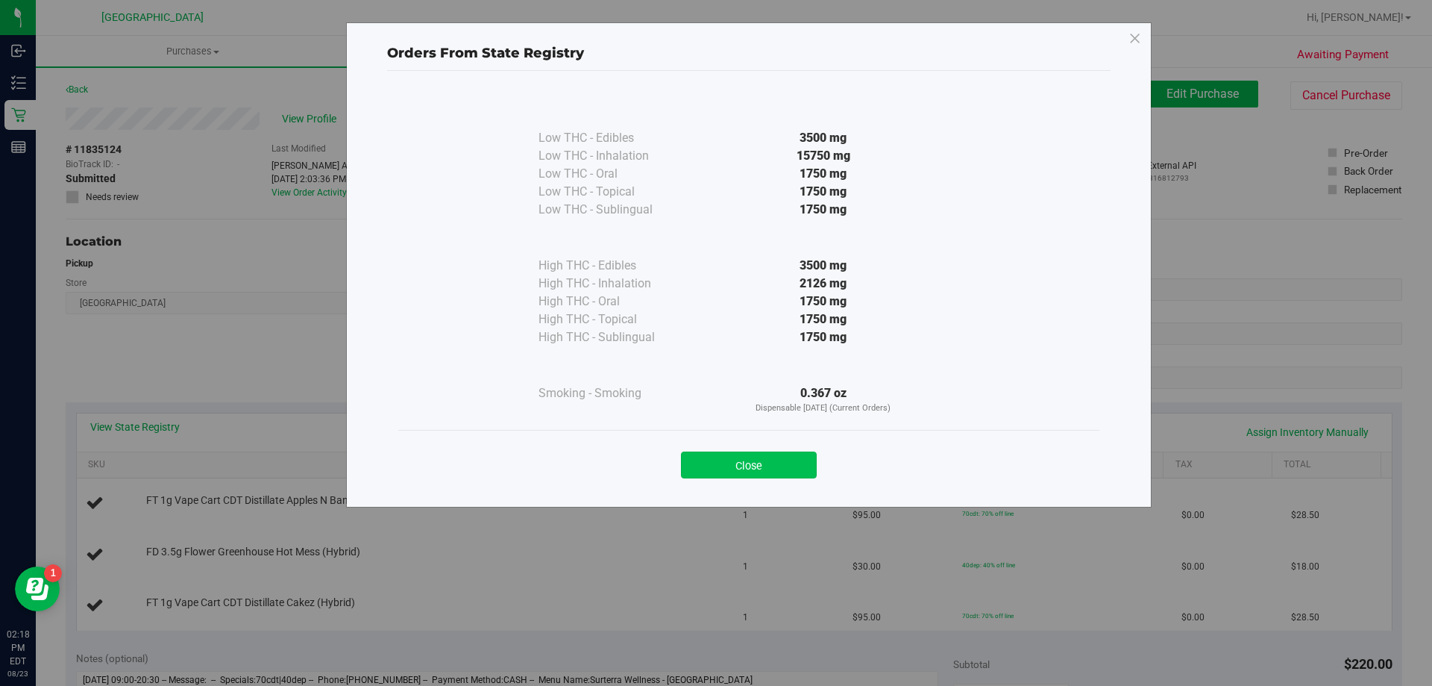
click at [770, 466] on button "Close" at bounding box center [749, 464] width 136 height 27
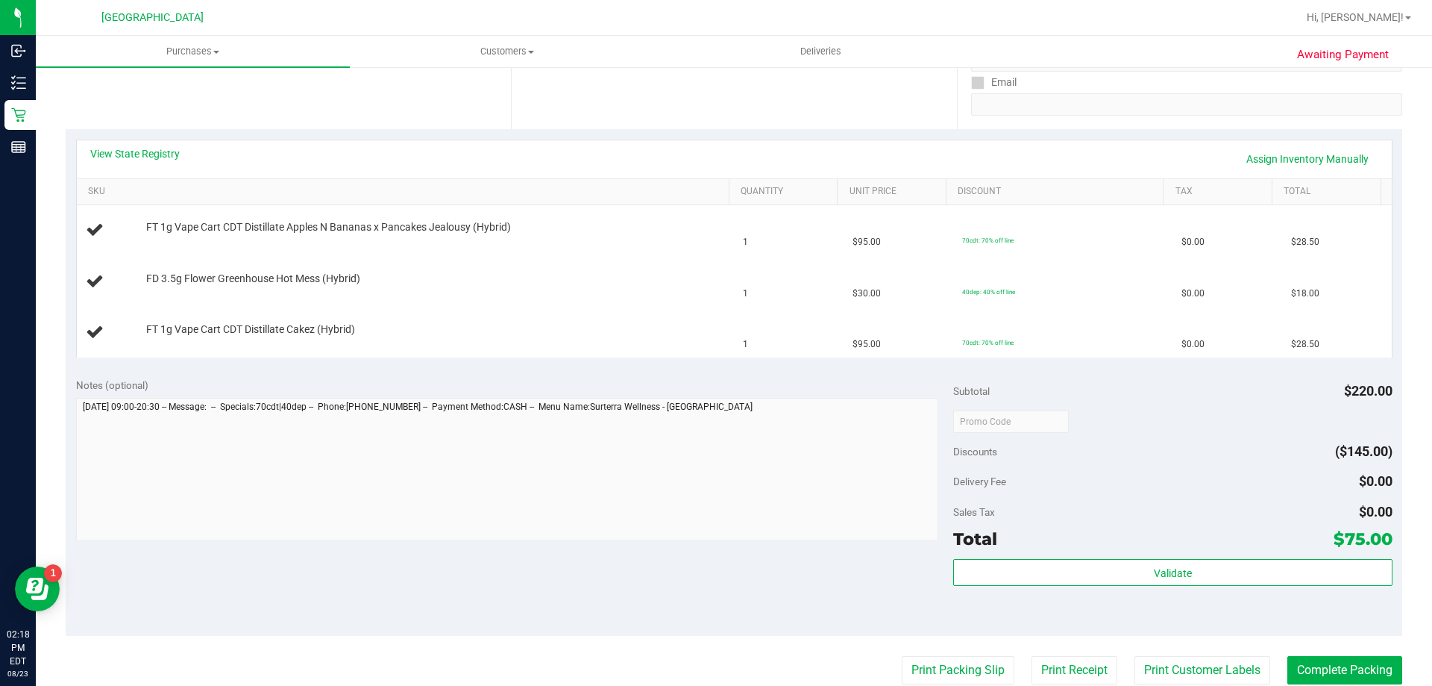
scroll to position [373, 0]
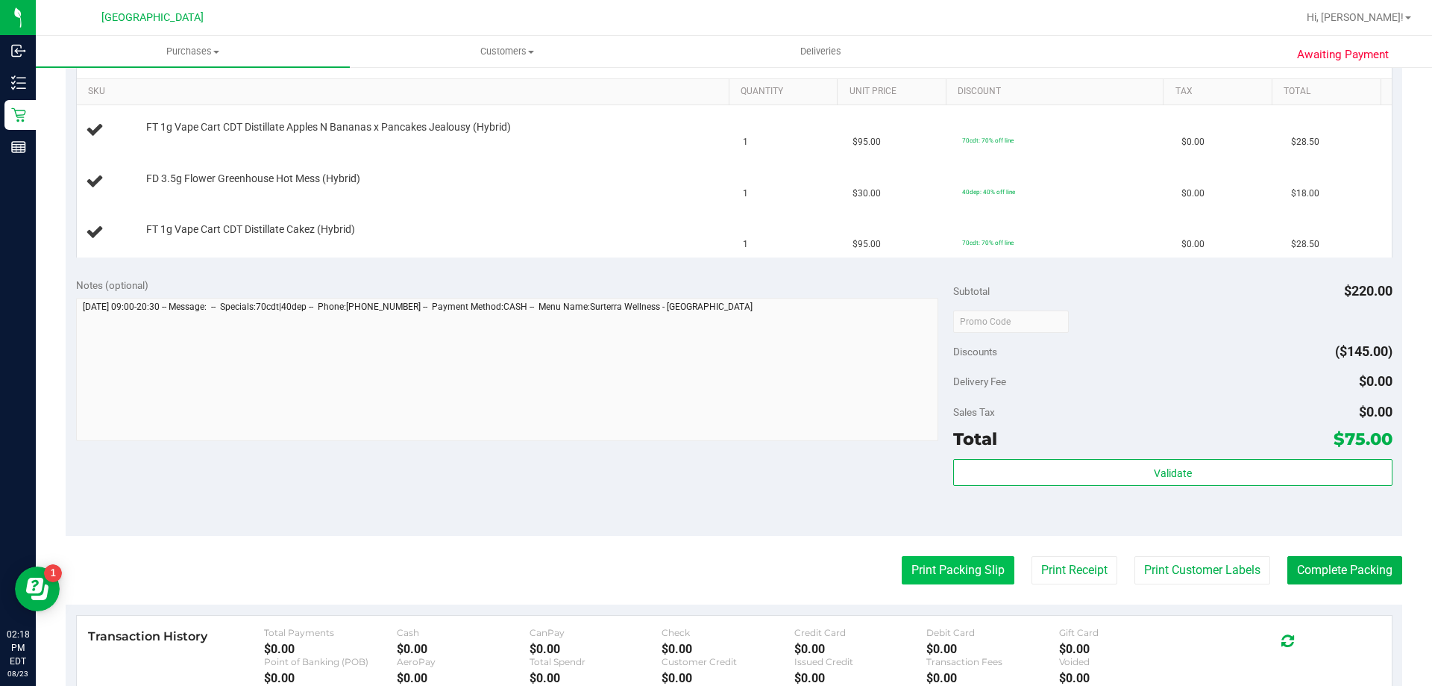
click at [918, 568] on button "Print Packing Slip" at bounding box center [958, 570] width 113 height 28
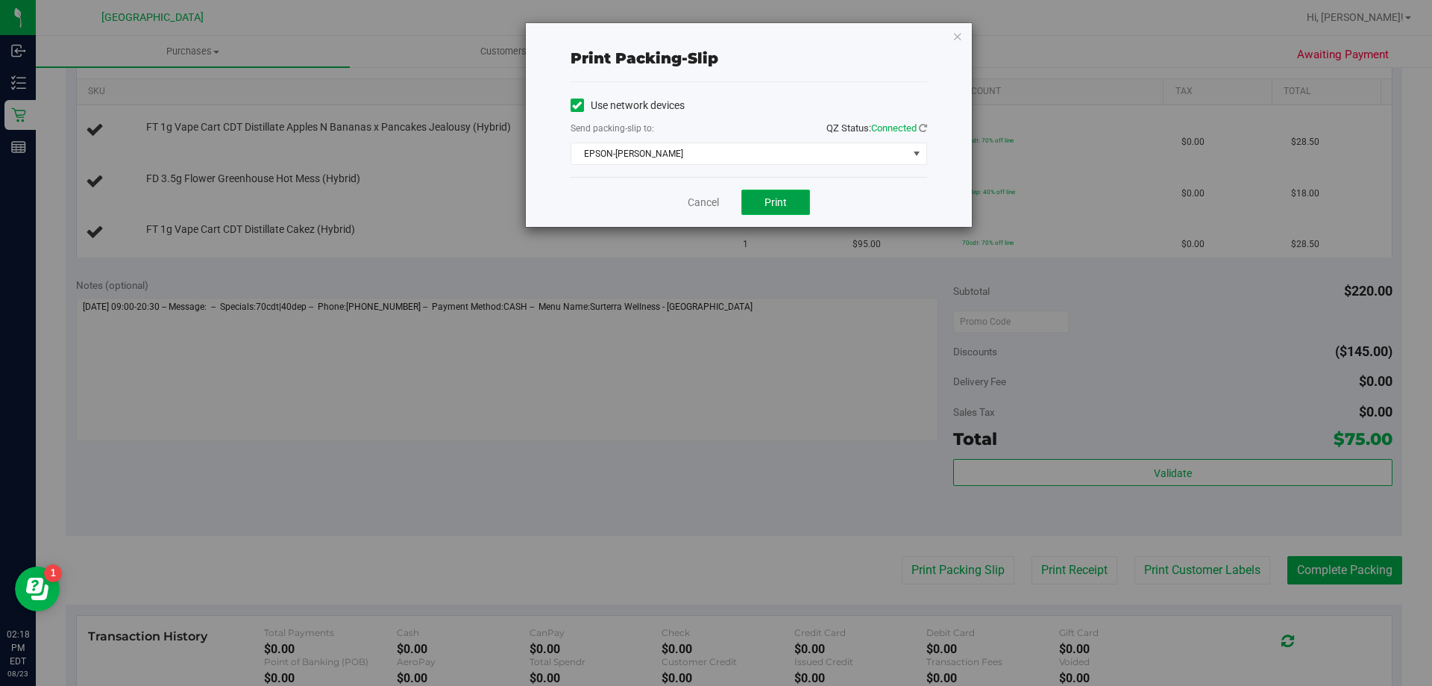
click at [784, 207] on span "Print" at bounding box center [776, 202] width 22 height 12
click at [697, 204] on link "Cancel" at bounding box center [703, 203] width 31 height 16
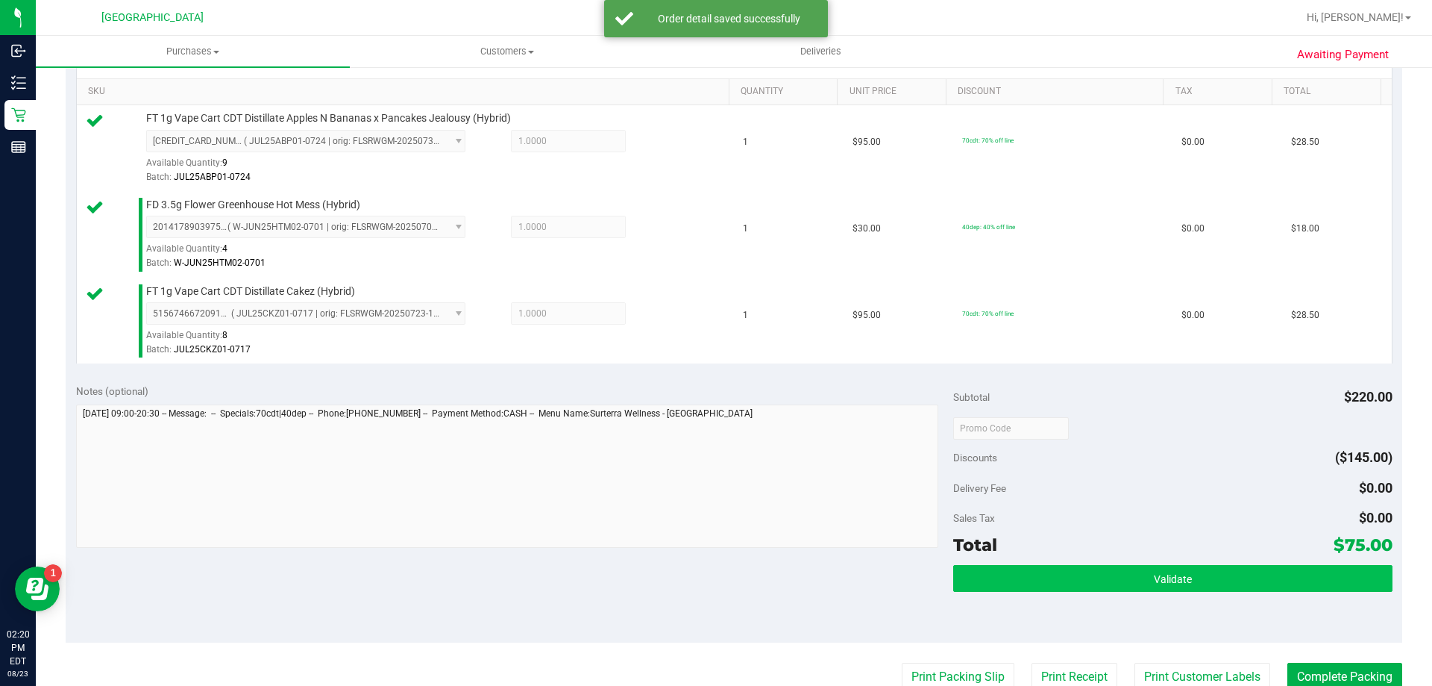
click at [978, 572] on button "Validate" at bounding box center [1172, 578] width 439 height 27
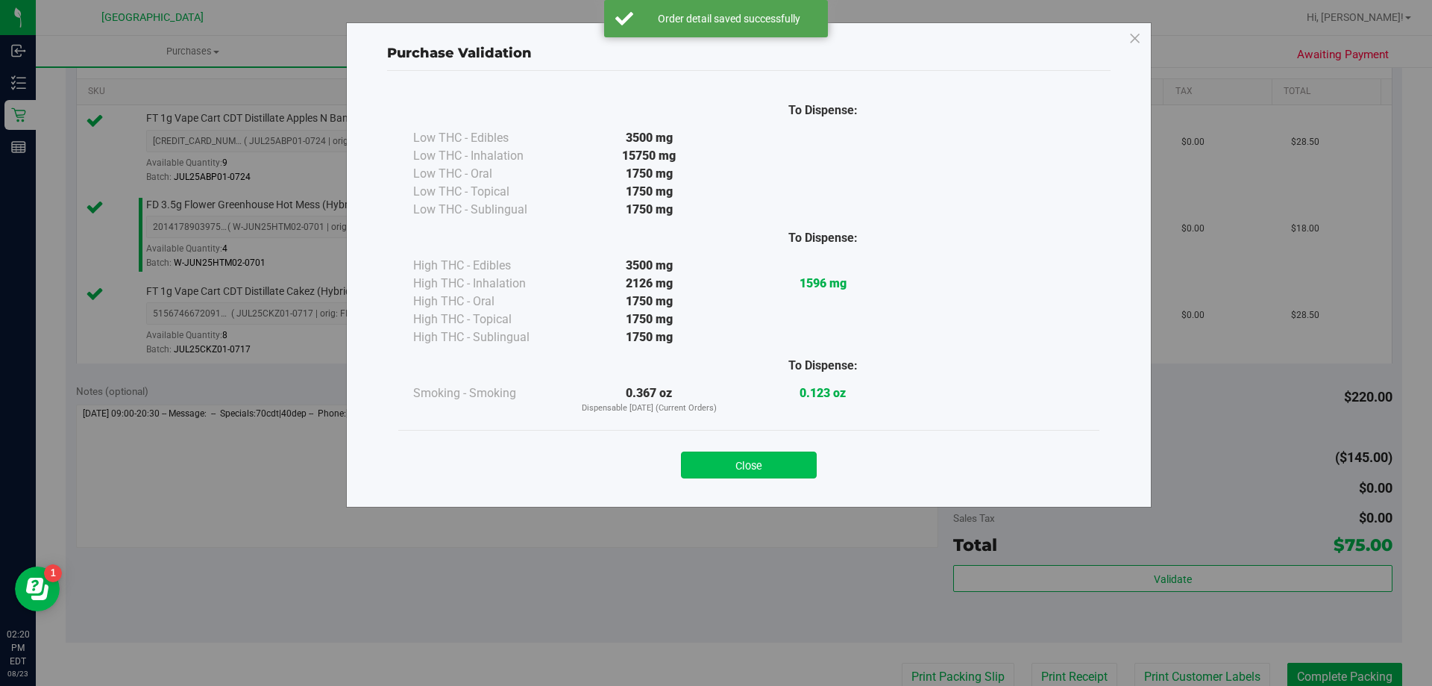
click at [735, 467] on button "Close" at bounding box center [749, 464] width 136 height 27
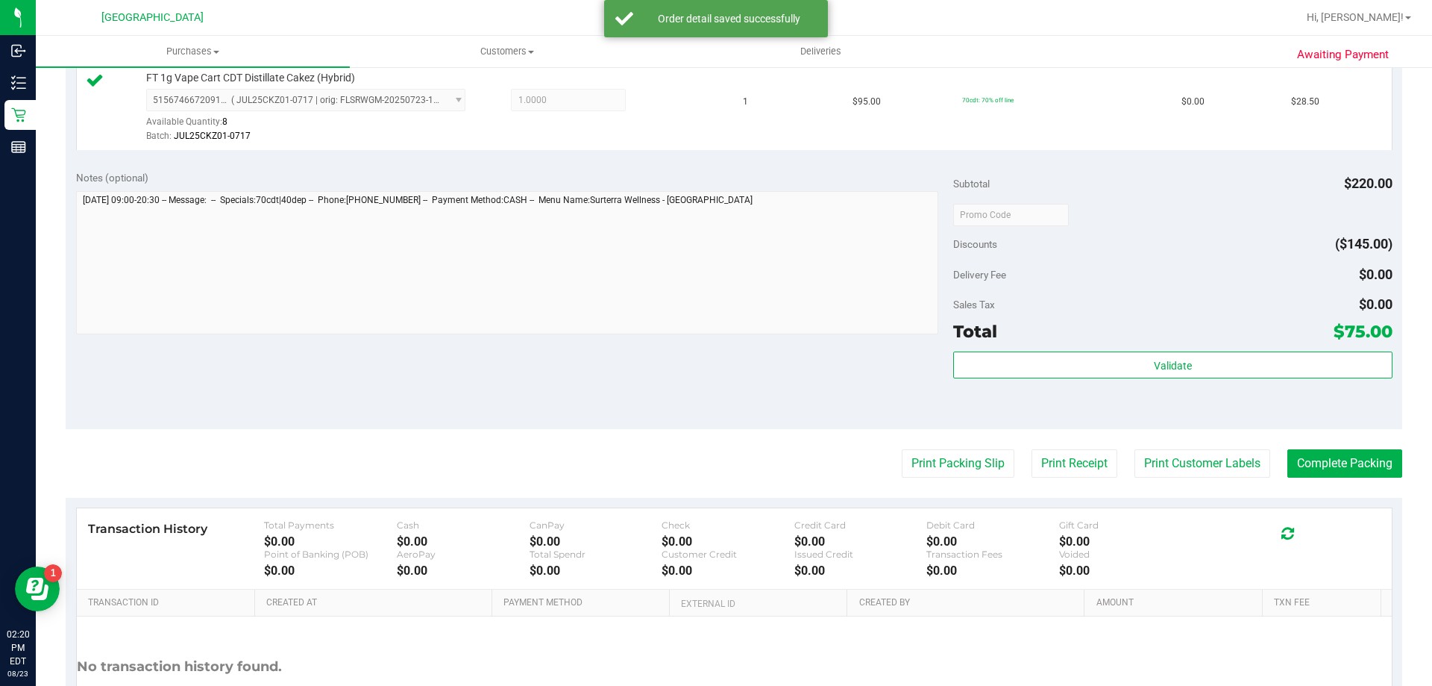
scroll to position [610, 0]
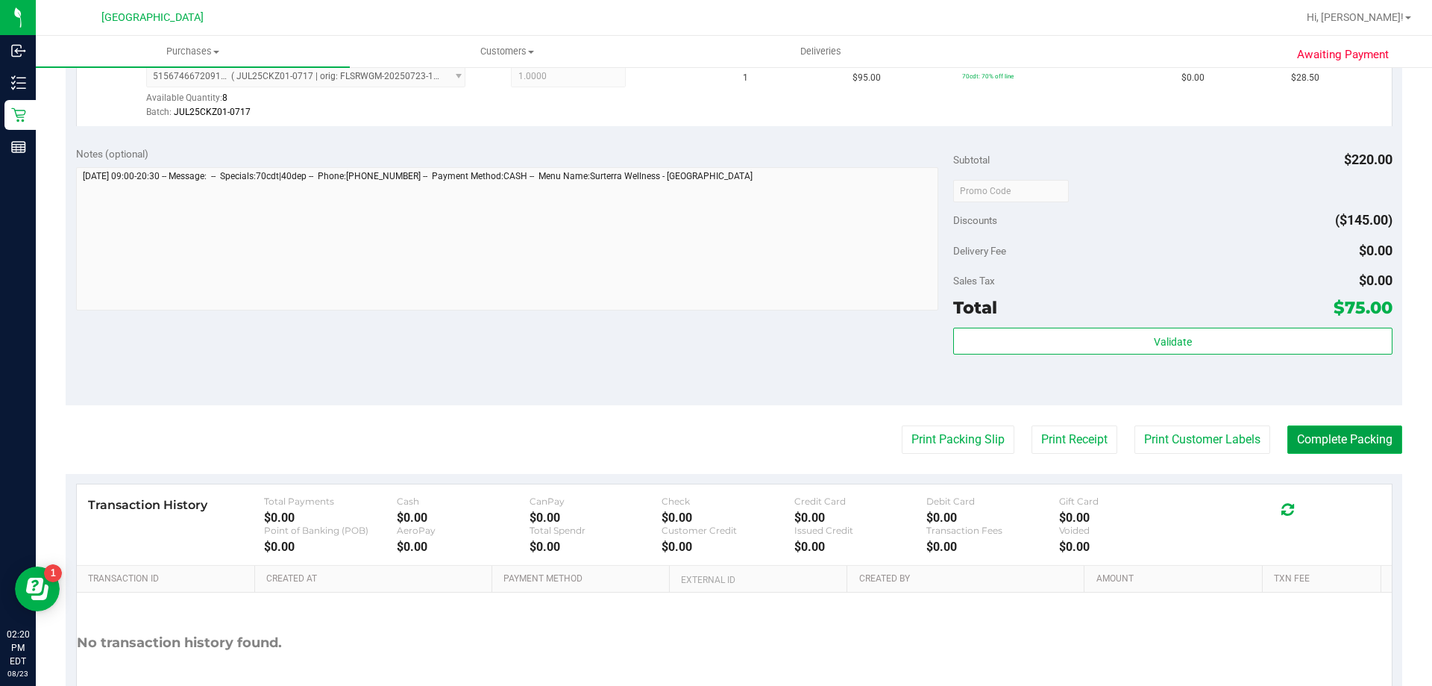
click at [1320, 445] on button "Complete Packing" at bounding box center [1344, 439] width 115 height 28
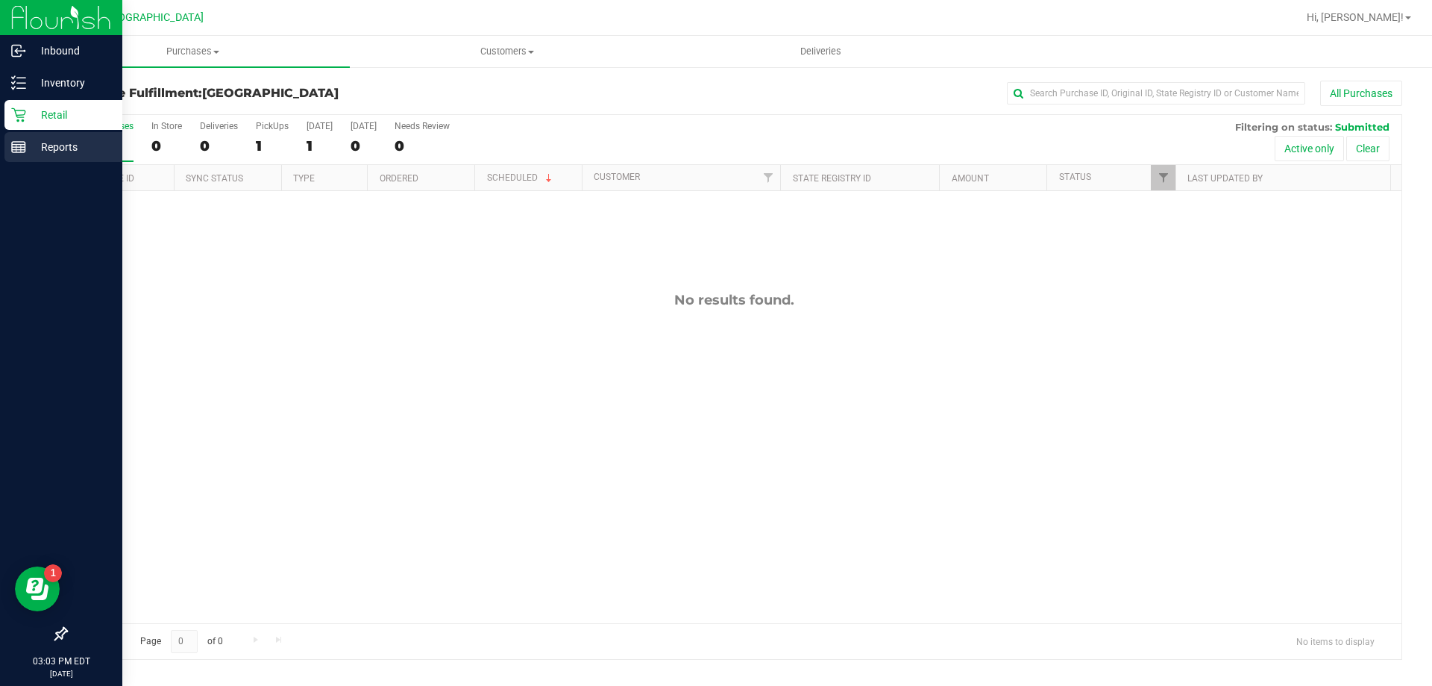
click at [61, 142] on p "Reports" at bounding box center [71, 147] width 90 height 18
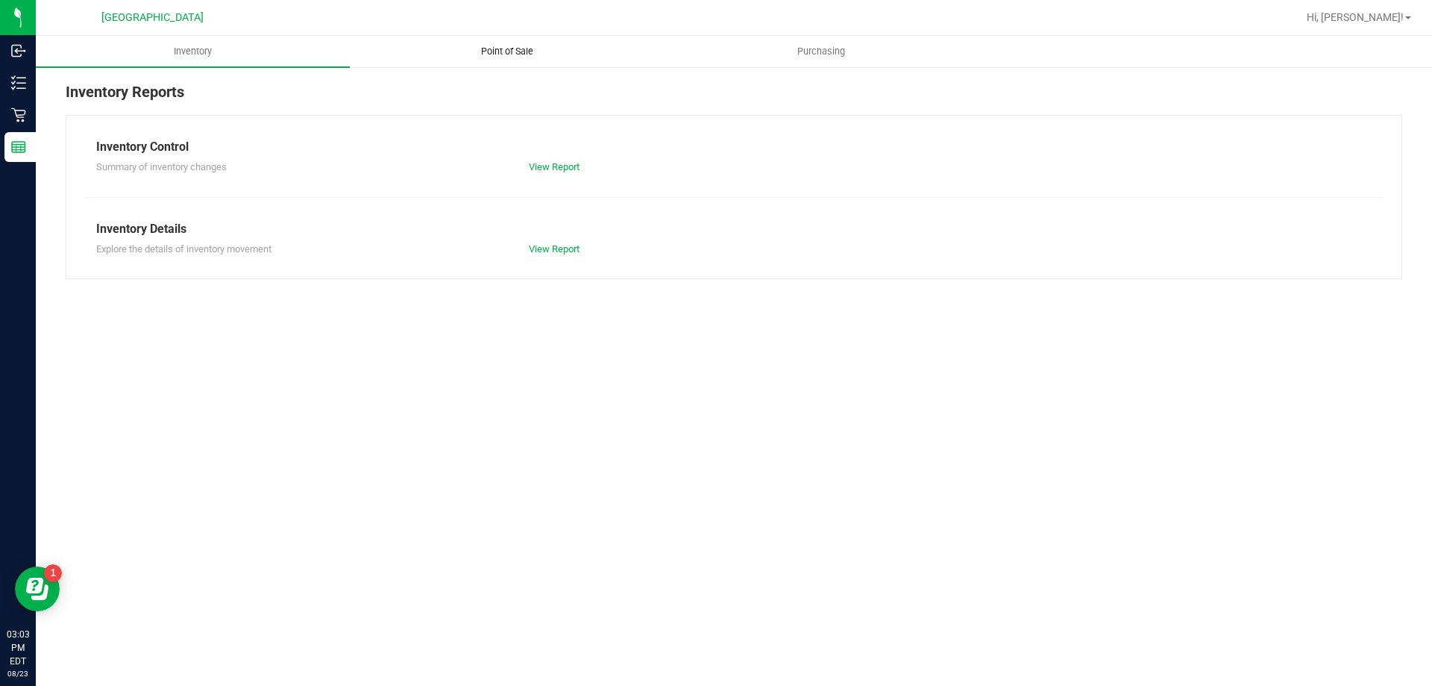
click at [506, 54] on span "Point of Sale" at bounding box center [507, 51] width 92 height 13
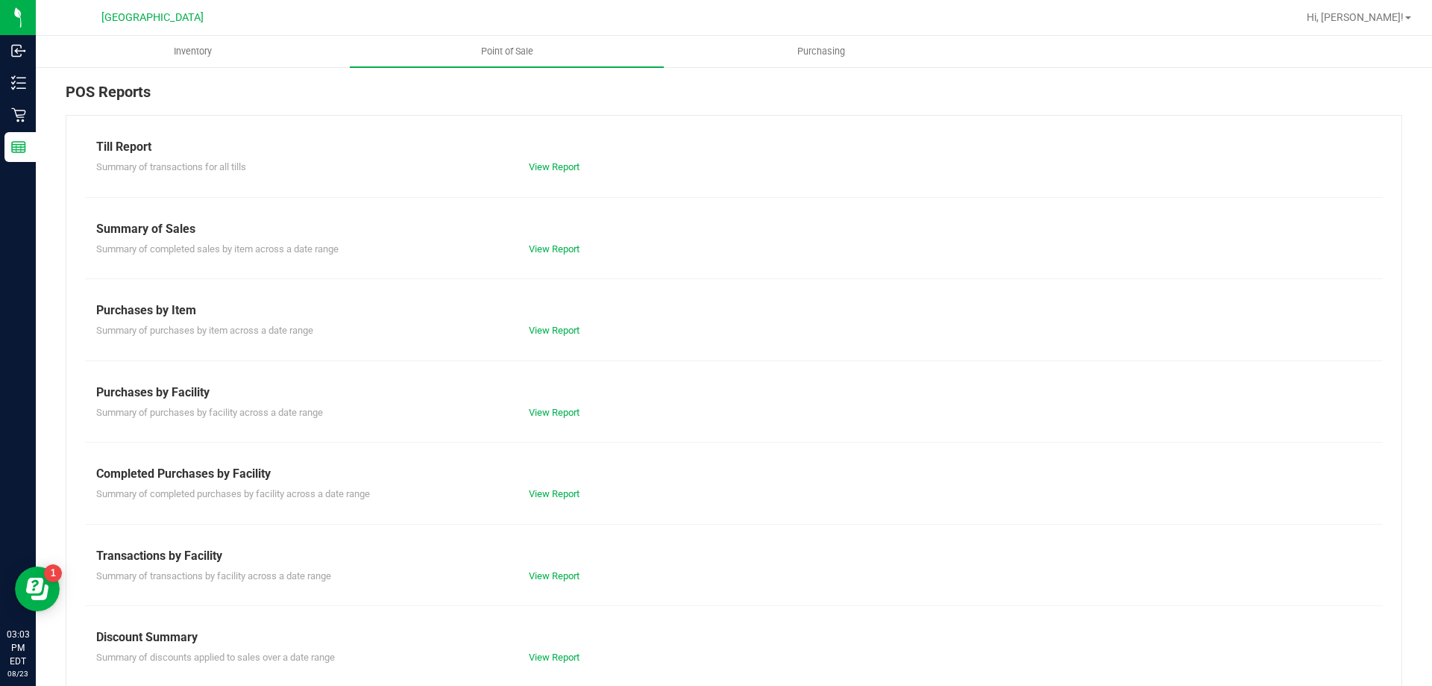
click at [560, 501] on div "View Report" at bounding box center [626, 493] width 216 height 15
click at [560, 494] on link "View Report" at bounding box center [554, 493] width 51 height 11
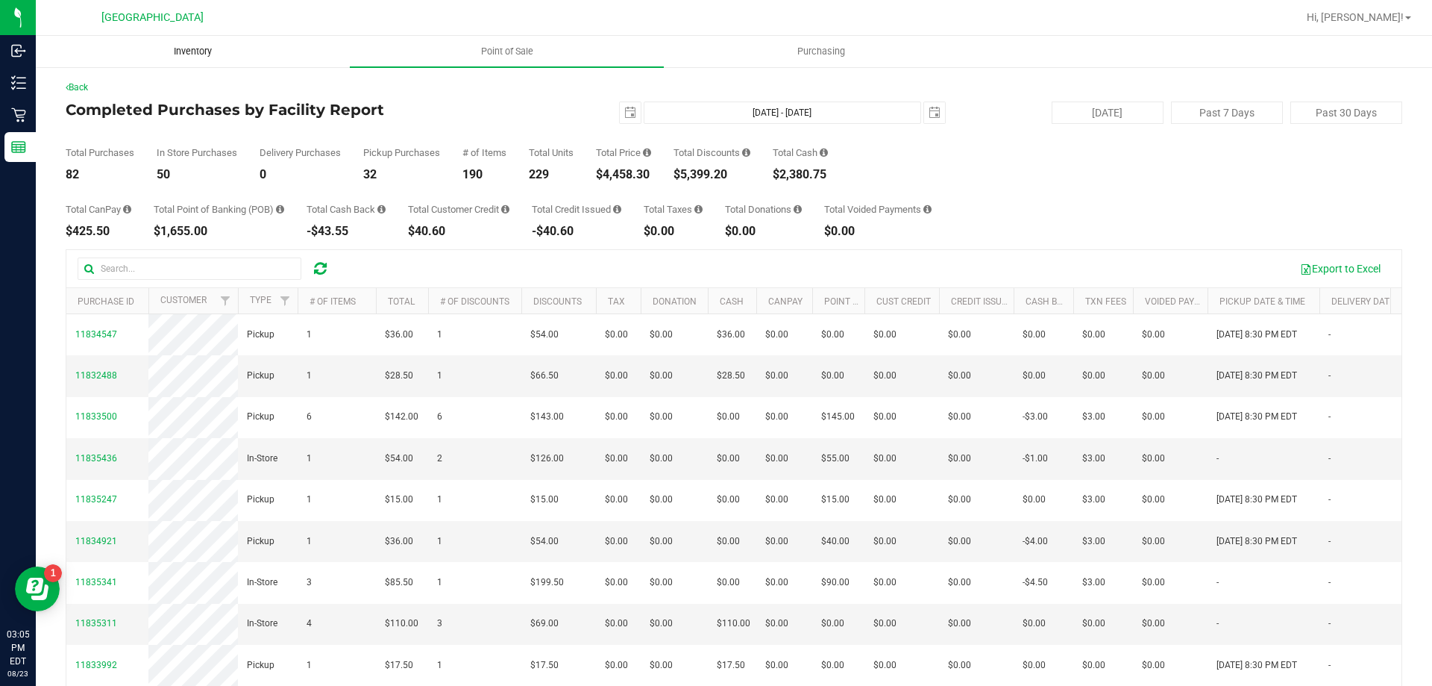
click at [184, 44] on uib-tab-heading "Inventory" at bounding box center [193, 52] width 313 height 30
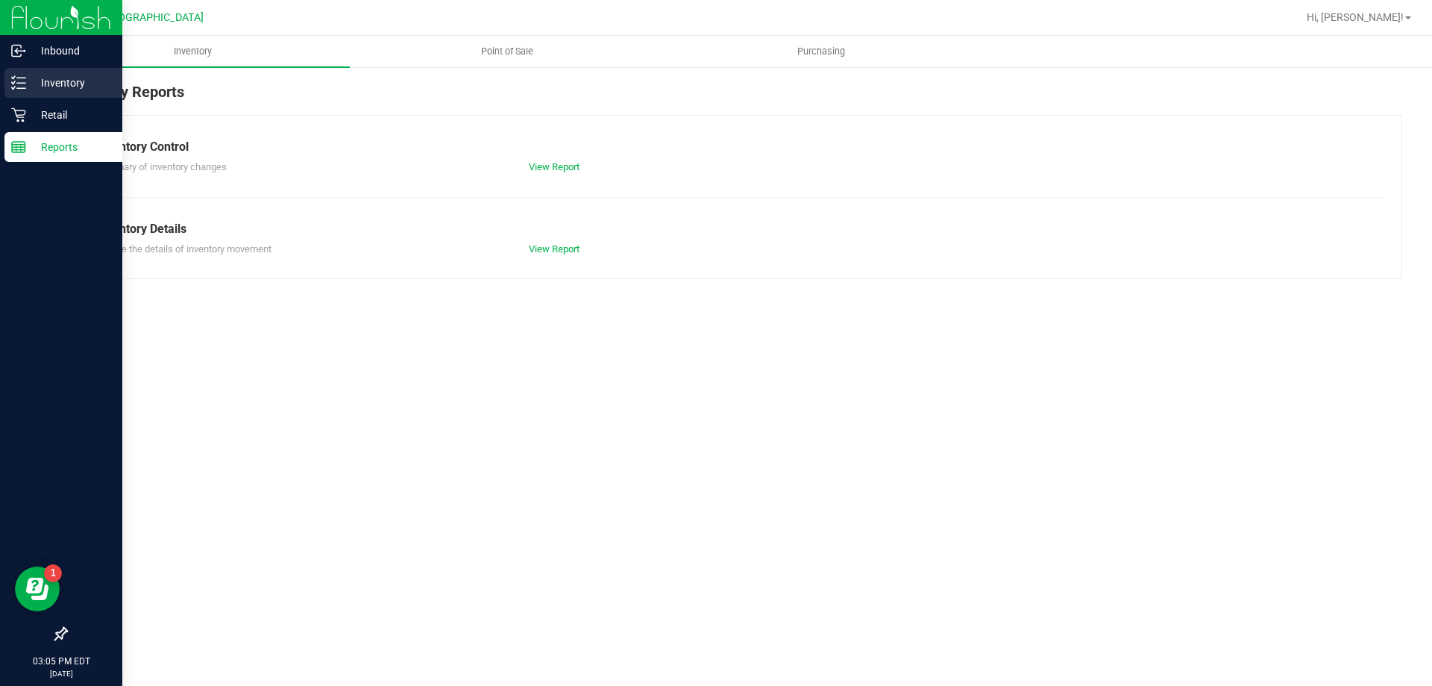
click at [31, 83] on p "Inventory" at bounding box center [71, 83] width 90 height 18
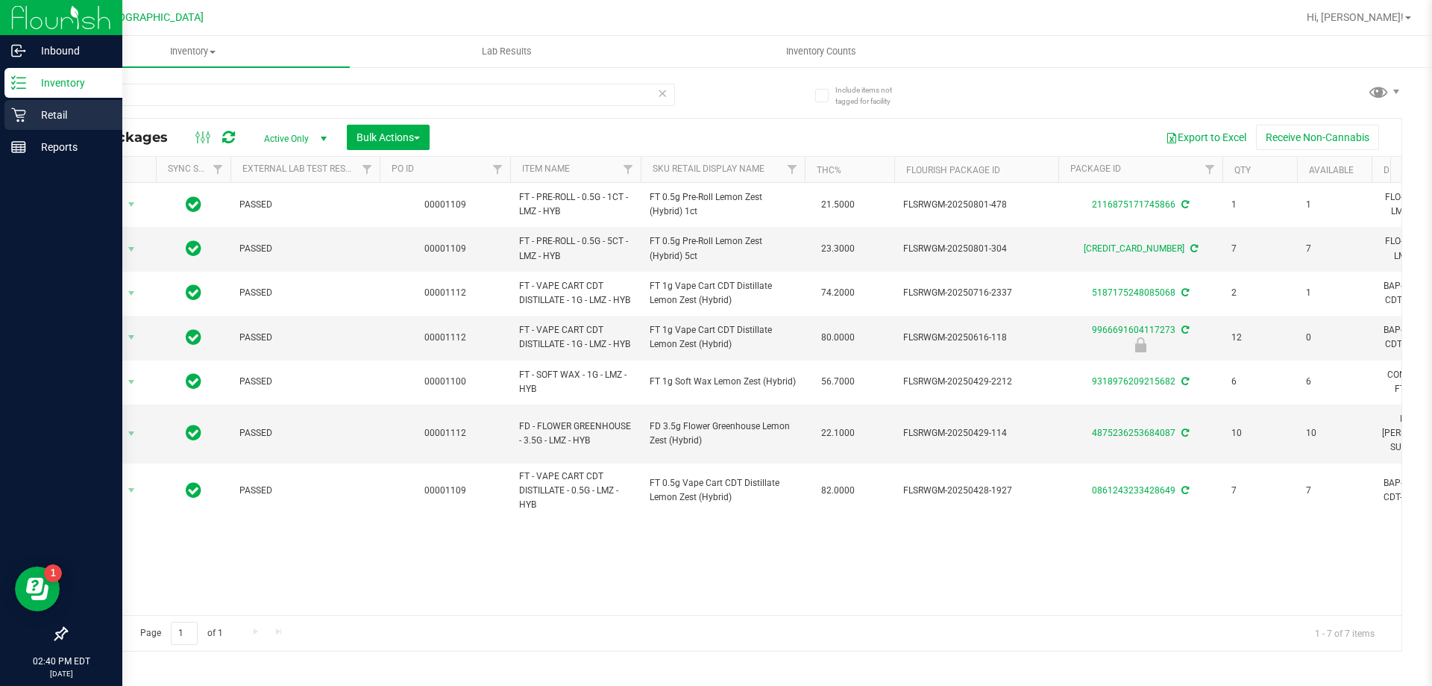
click at [36, 119] on p "Retail" at bounding box center [71, 115] width 90 height 18
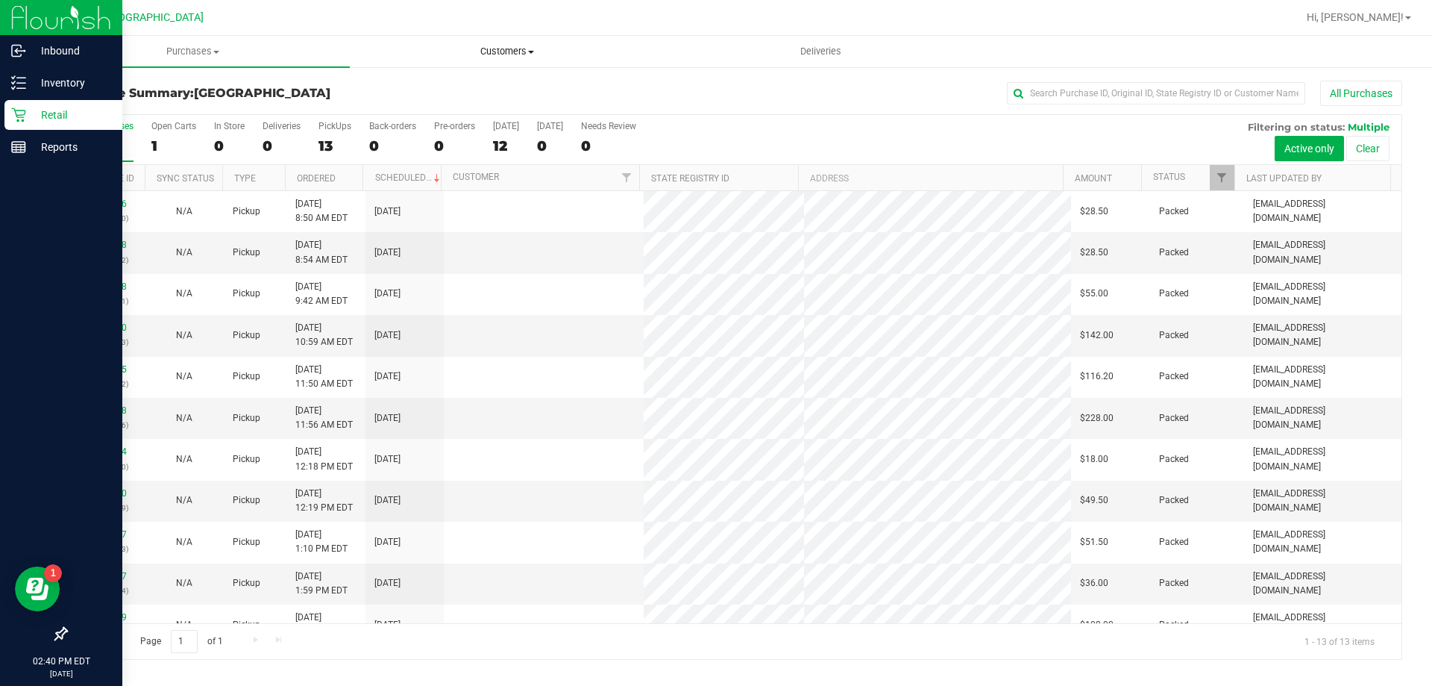
click at [523, 56] on span "Customers" at bounding box center [507, 51] width 313 height 13
click at [501, 92] on li "All customers" at bounding box center [507, 90] width 314 height 18
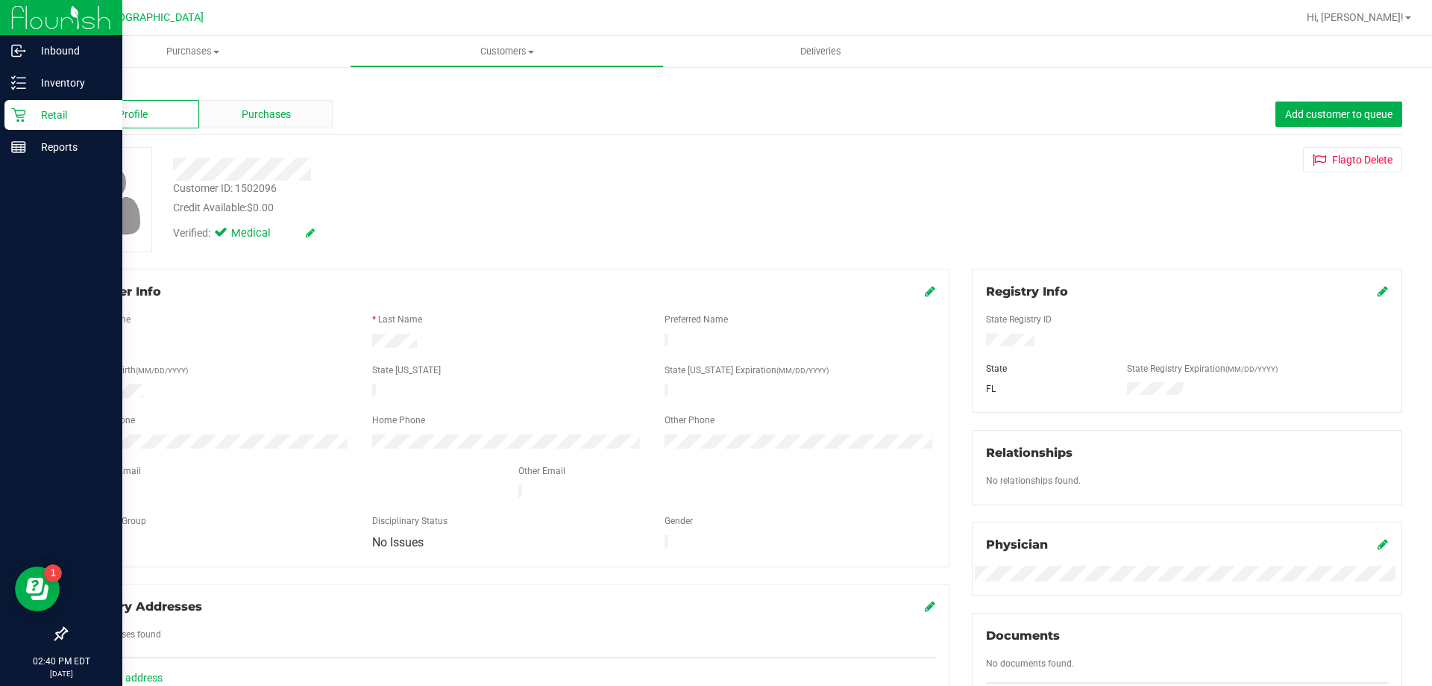
click at [295, 123] on div "Purchases" at bounding box center [266, 114] width 134 height 28
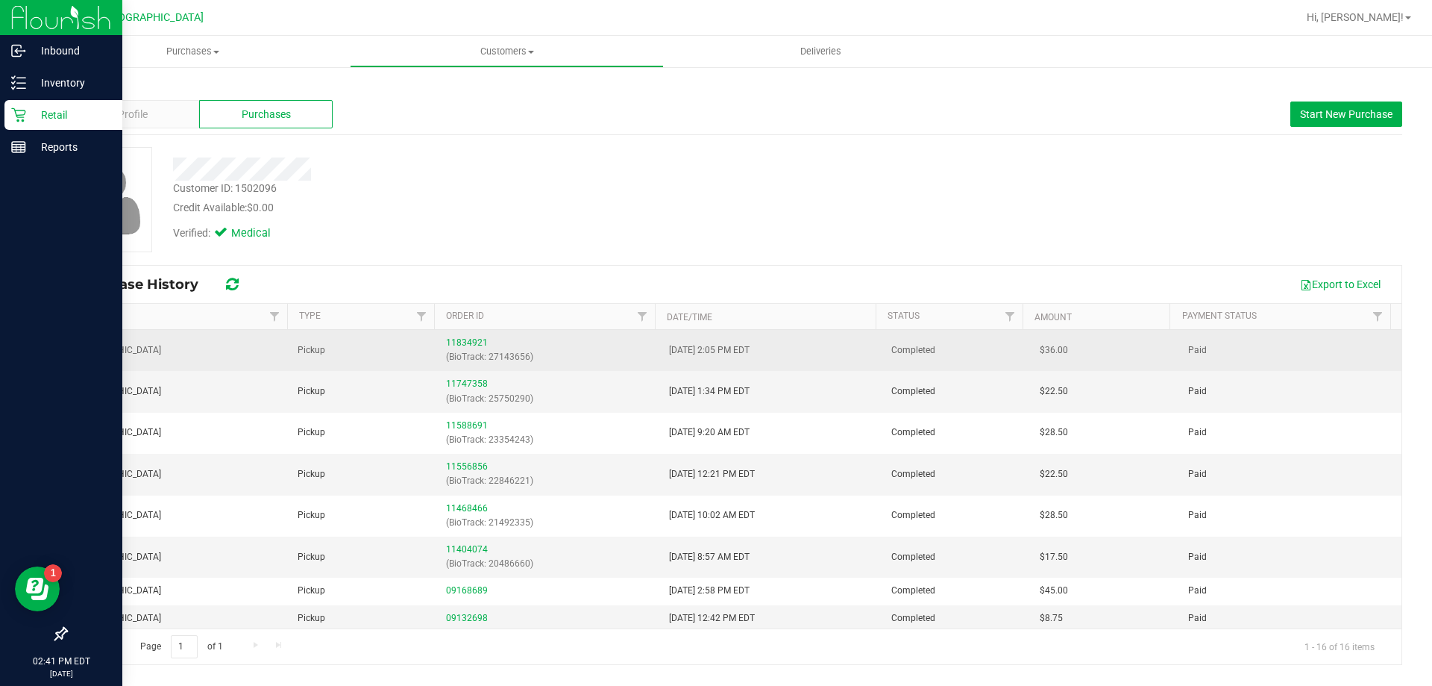
click at [468, 336] on div "11834921 (BioTrack: 27143656)" at bounding box center [548, 350] width 204 height 28
click at [468, 345] on link "11834921" at bounding box center [467, 342] width 42 height 10
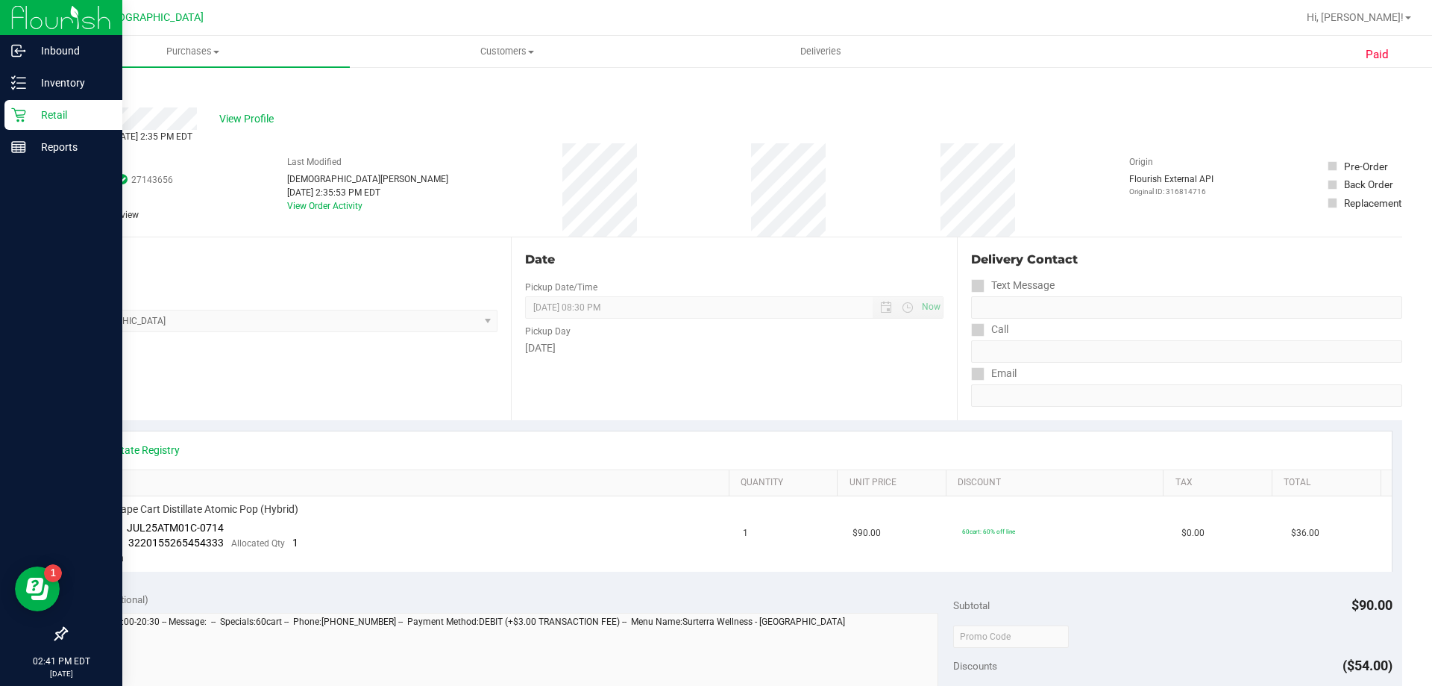
click at [243, 109] on div "View Profile" at bounding box center [734, 118] width 1337 height 22
click at [248, 120] on span "View Profile" at bounding box center [249, 119] width 60 height 16
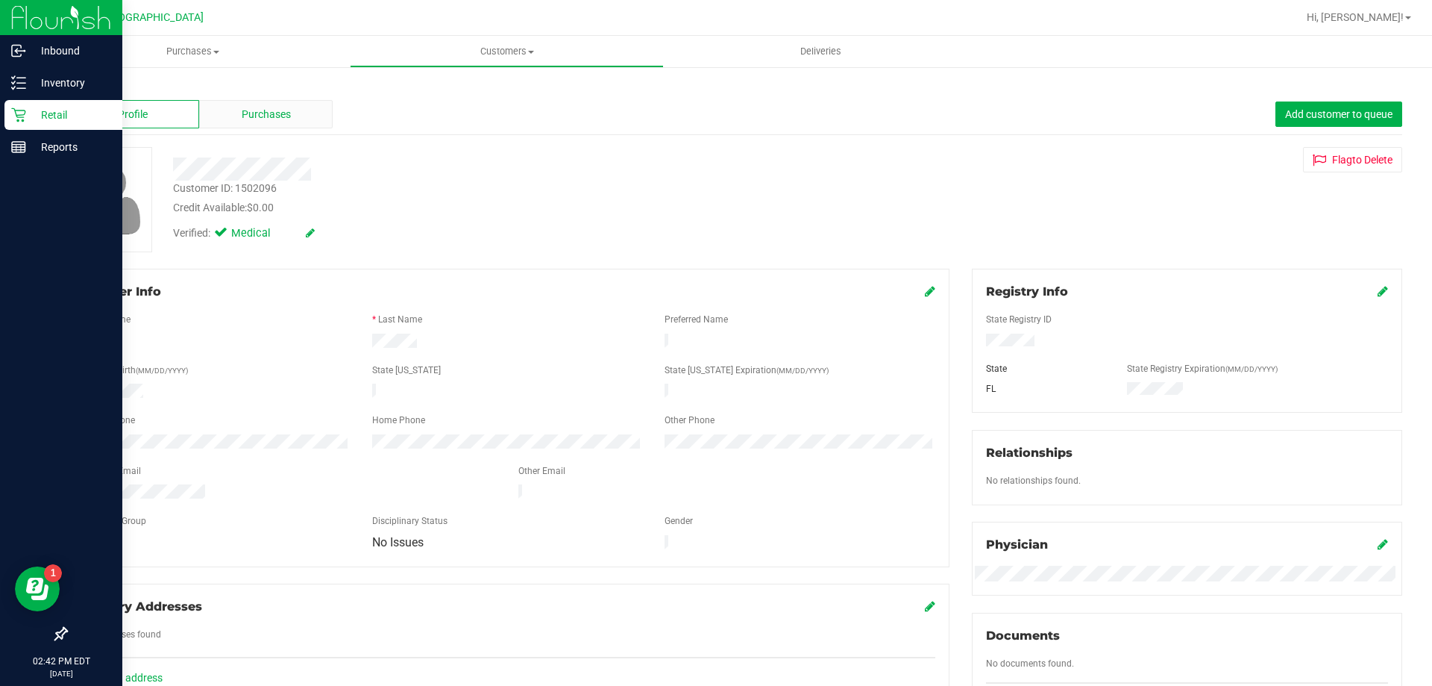
click at [264, 119] on span "Purchases" at bounding box center [266, 115] width 49 height 16
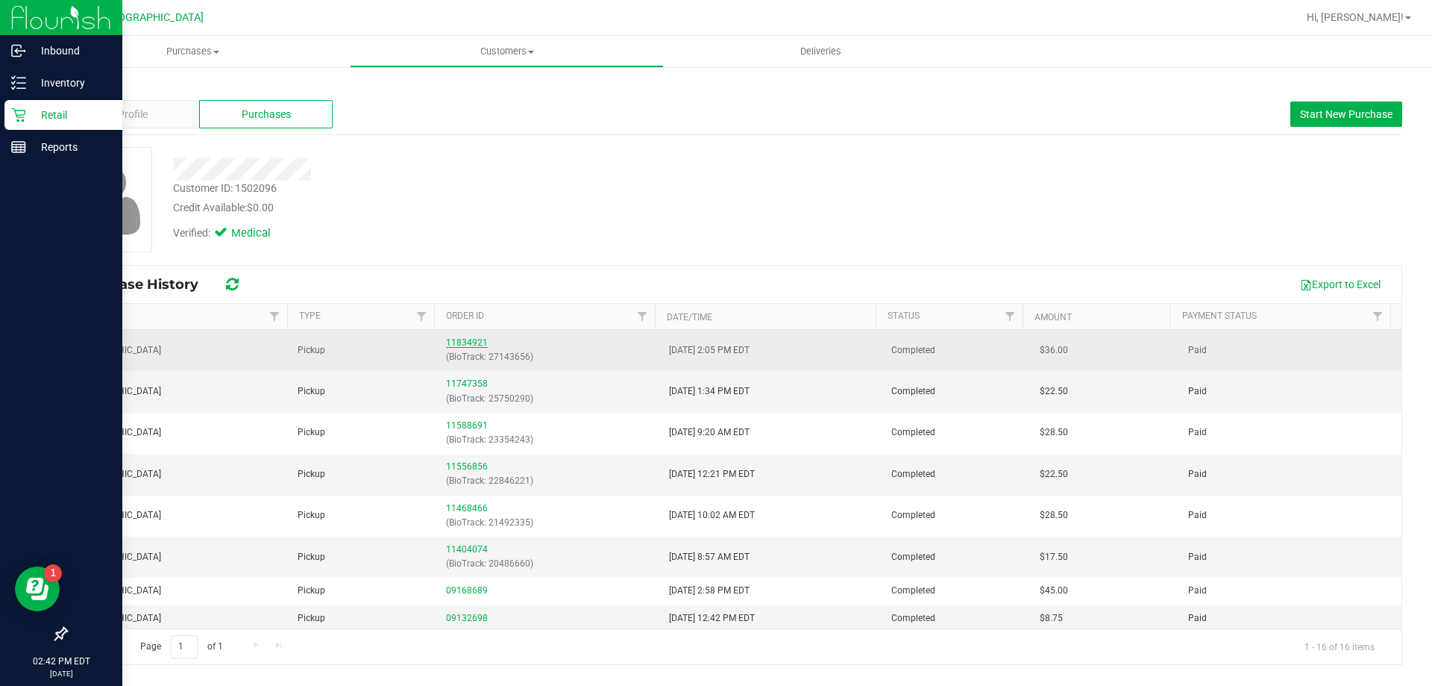
click at [465, 339] on link "11834921" at bounding box center [467, 342] width 42 height 10
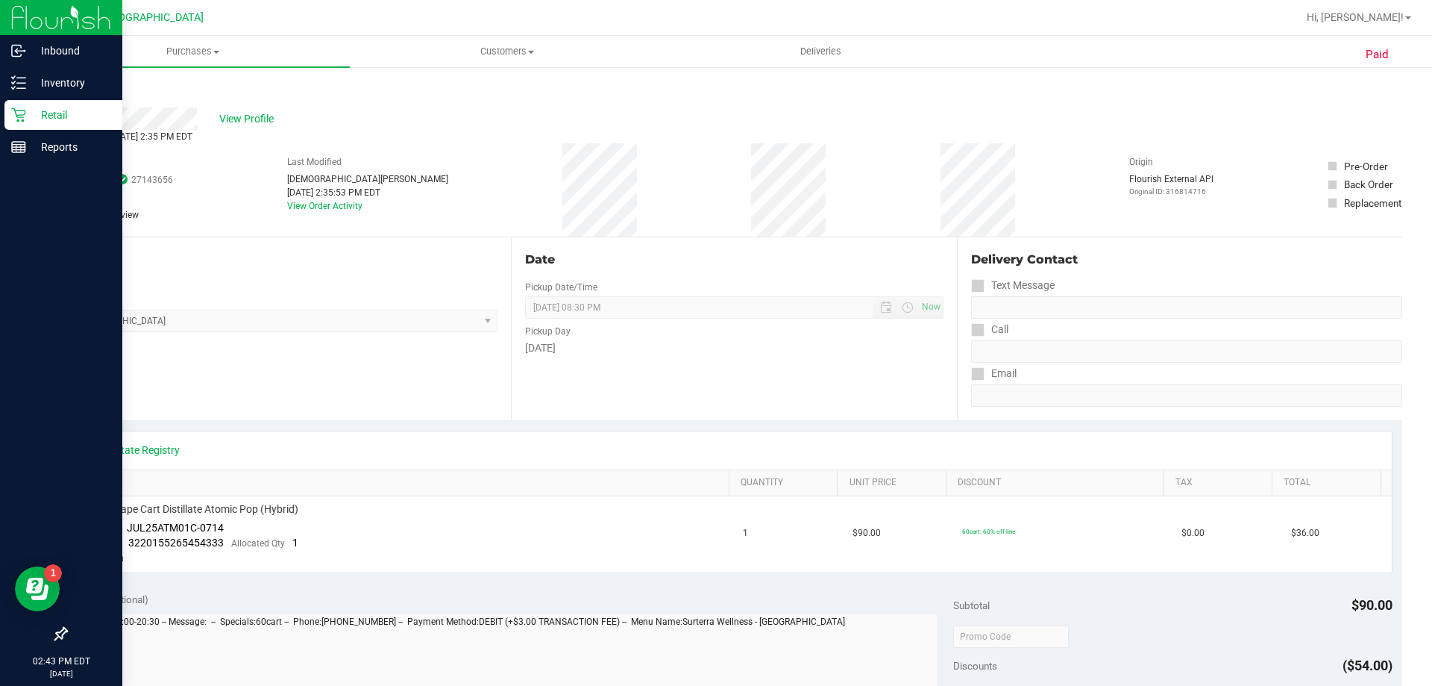
click at [249, 107] on div "View Profile" at bounding box center [734, 118] width 1337 height 22
click at [250, 121] on span "View Profile" at bounding box center [249, 119] width 60 height 16
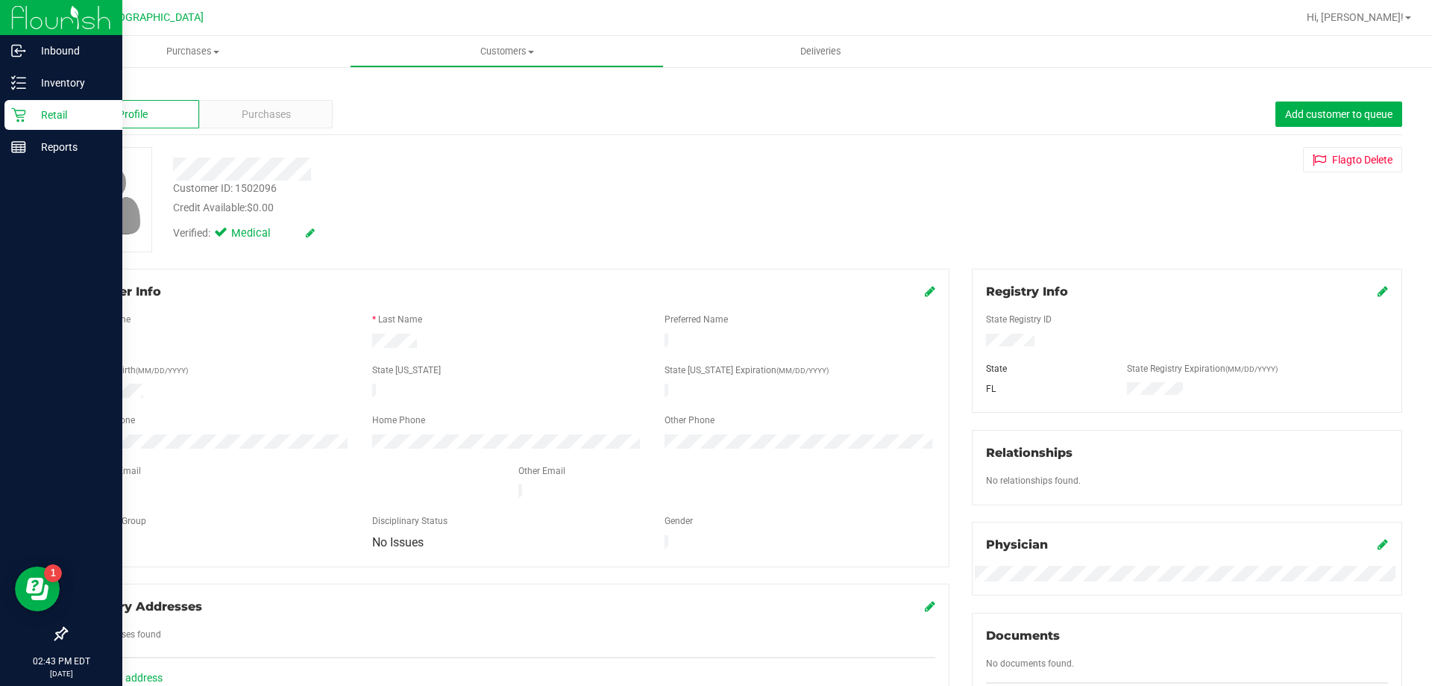
click at [69, 113] on p "Retail" at bounding box center [71, 115] width 90 height 18
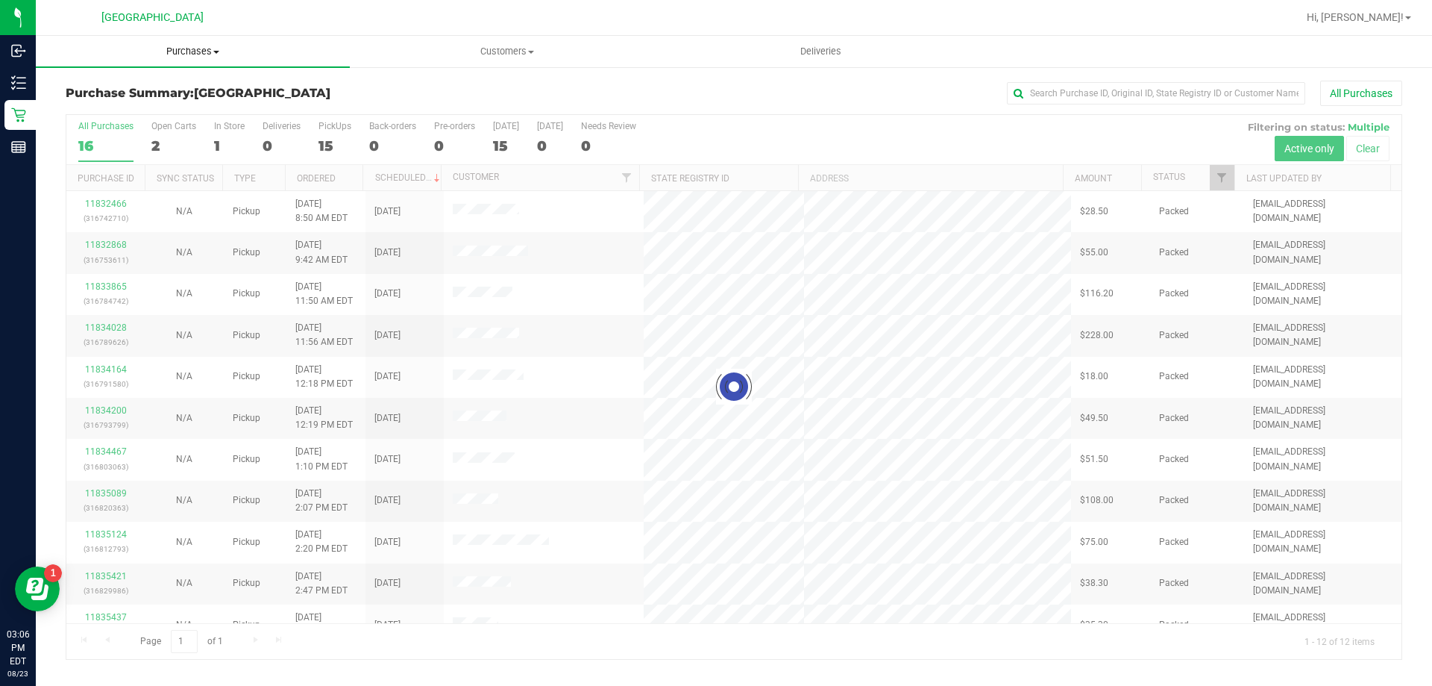
click at [204, 48] on span "Purchases" at bounding box center [193, 51] width 314 height 13
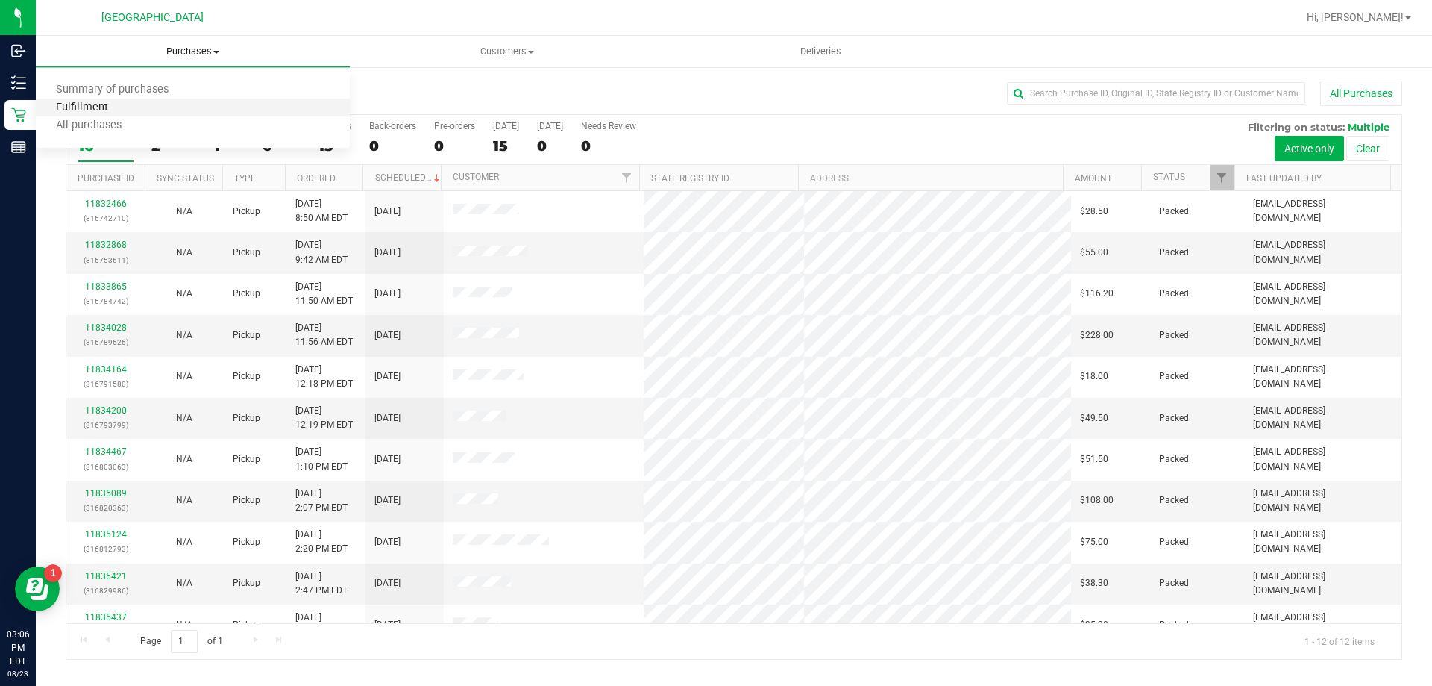
click at [111, 113] on span "Fulfillment" at bounding box center [82, 107] width 92 height 13
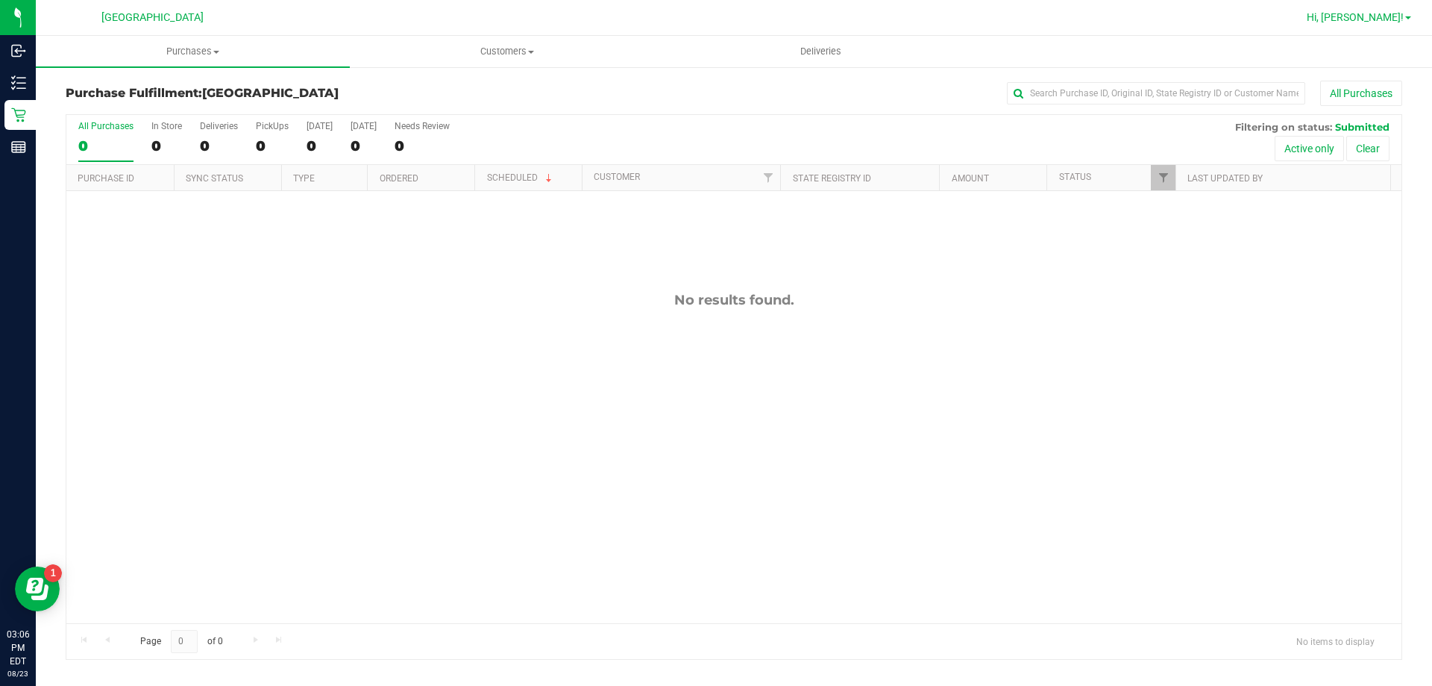
click at [1357, 23] on span "Hi, [PERSON_NAME]!" at bounding box center [1355, 17] width 97 height 12
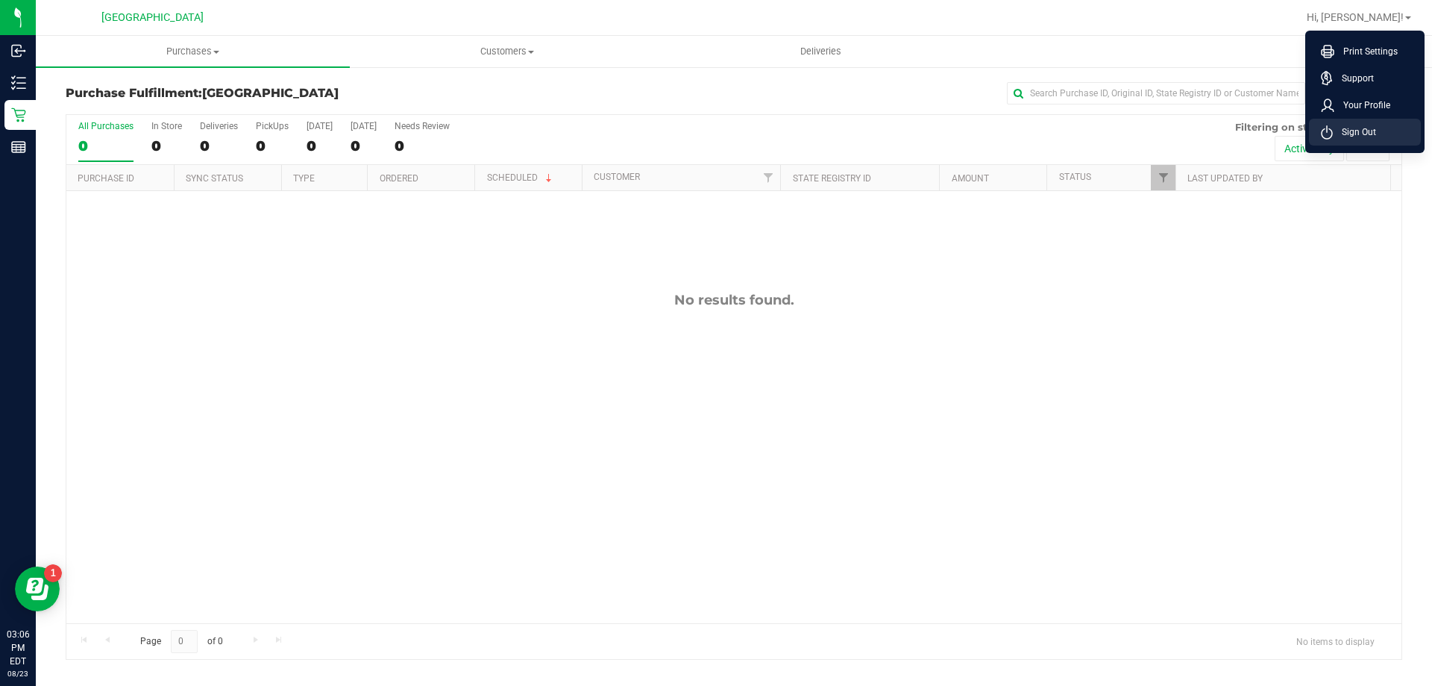
click at [1383, 130] on li "Sign Out" at bounding box center [1365, 132] width 112 height 27
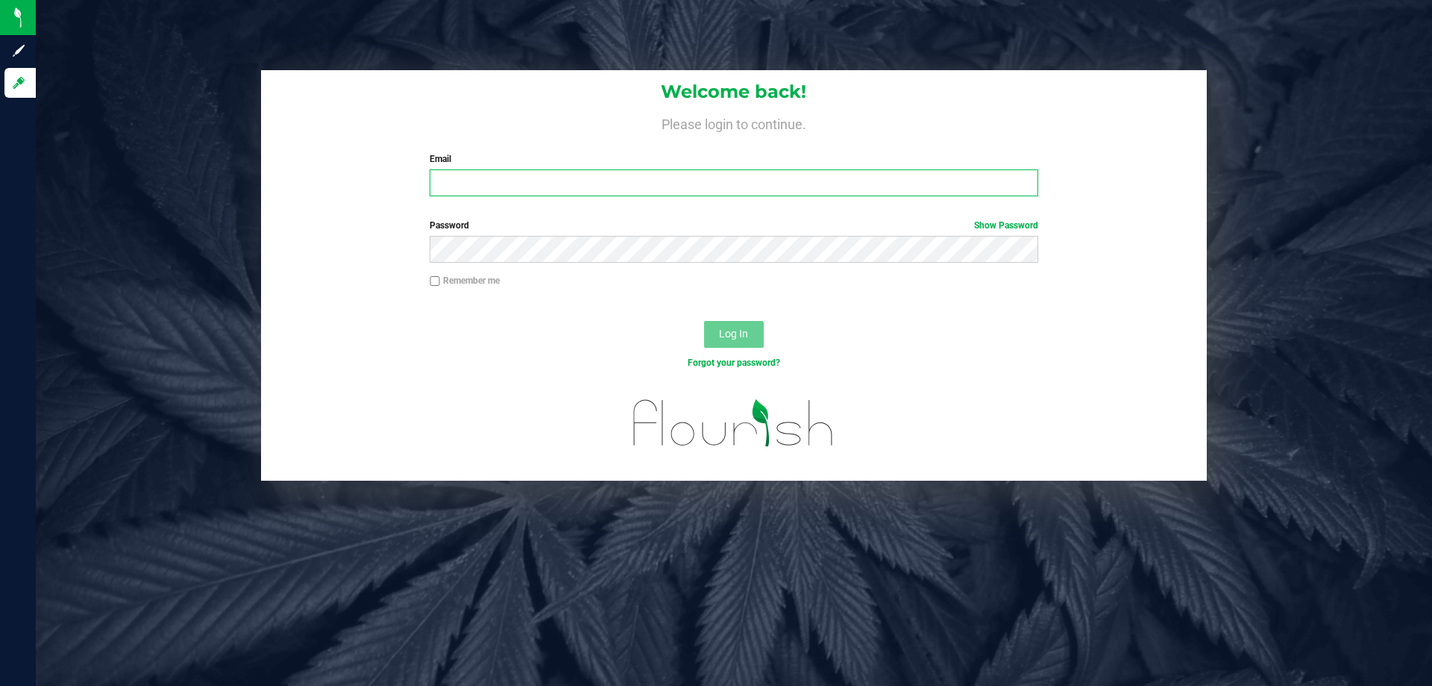
click at [460, 191] on input "Email" at bounding box center [734, 182] width 608 height 27
type input "jfrace@liveparallel.com"
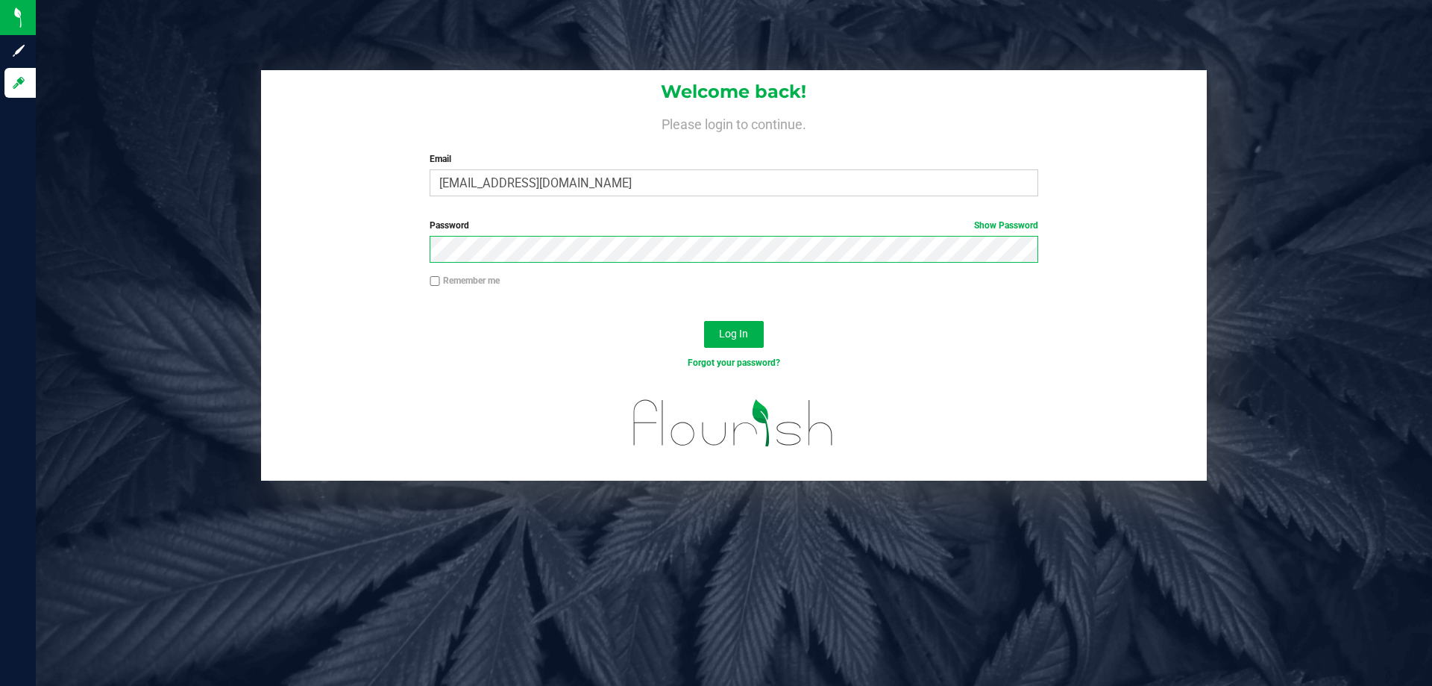
click at [704, 321] on button "Log In" at bounding box center [734, 334] width 60 height 27
